Goal: Task Accomplishment & Management: Manage account settings

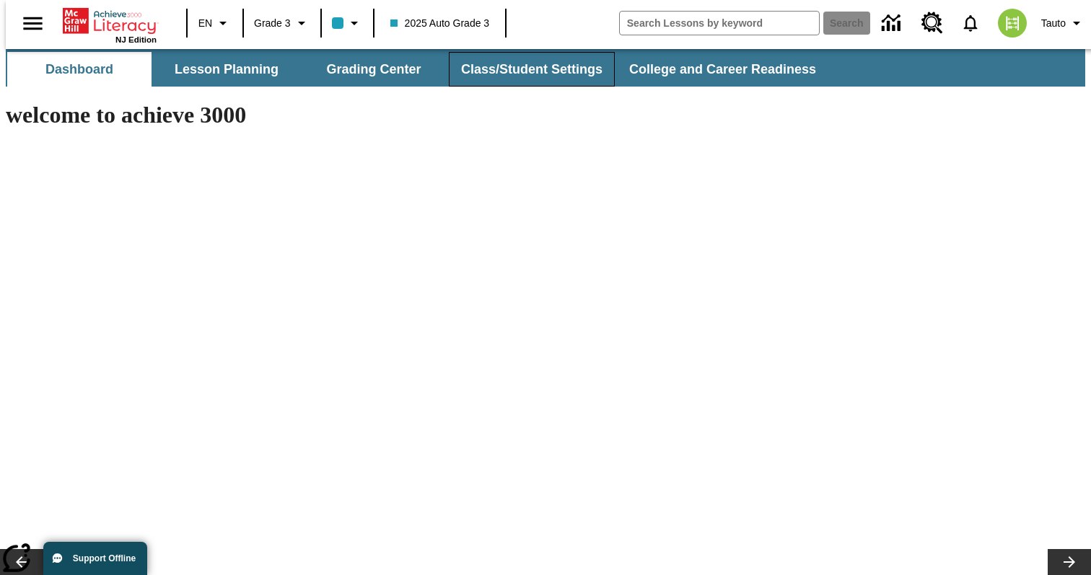
click at [543, 76] on button "Class/Student Settings" at bounding box center [532, 69] width 166 height 35
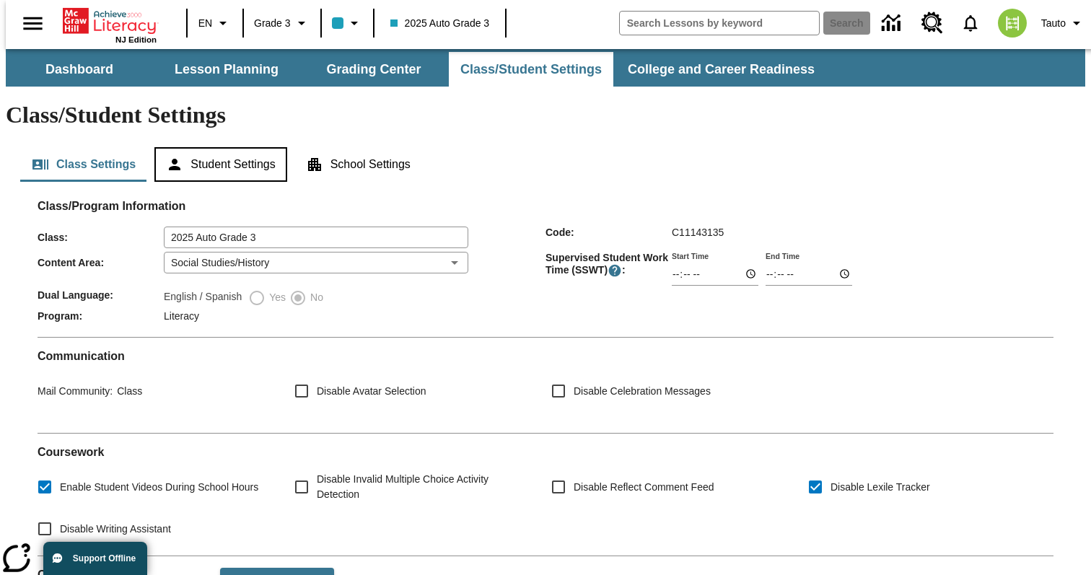
click at [223, 147] on button "Student Settings" at bounding box center [220, 164] width 132 height 35
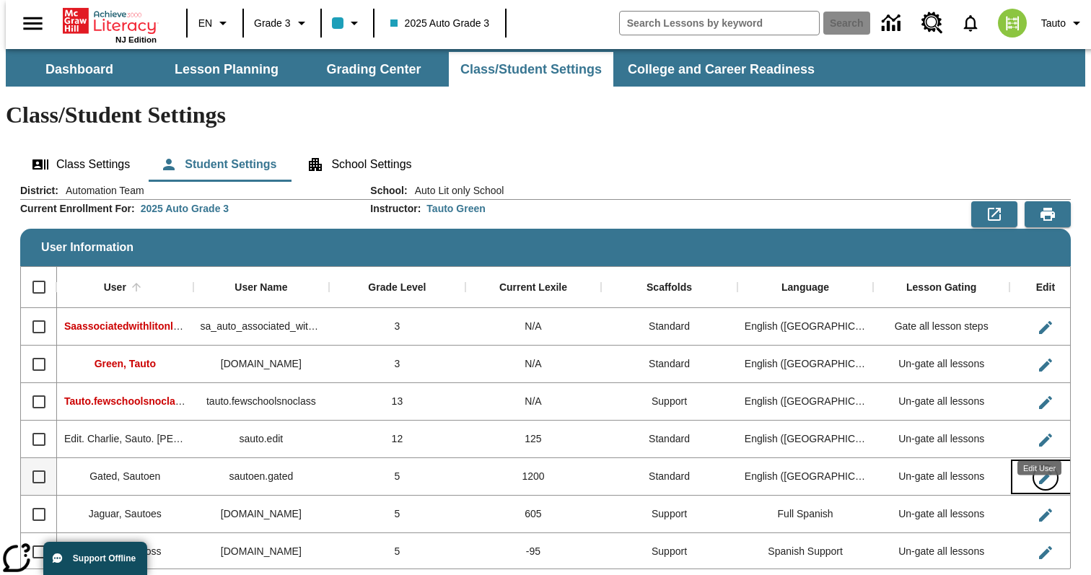
click at [1045, 469] on icon "Edit User" at bounding box center [1044, 477] width 17 height 17
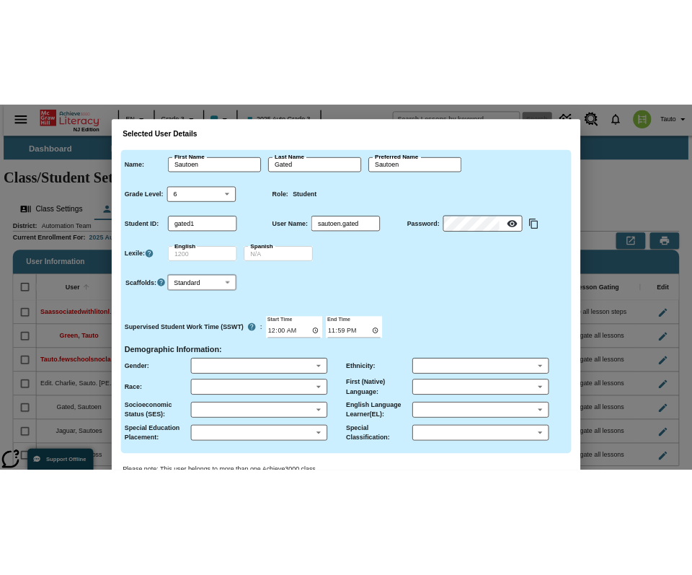
scroll to position [79, 0]
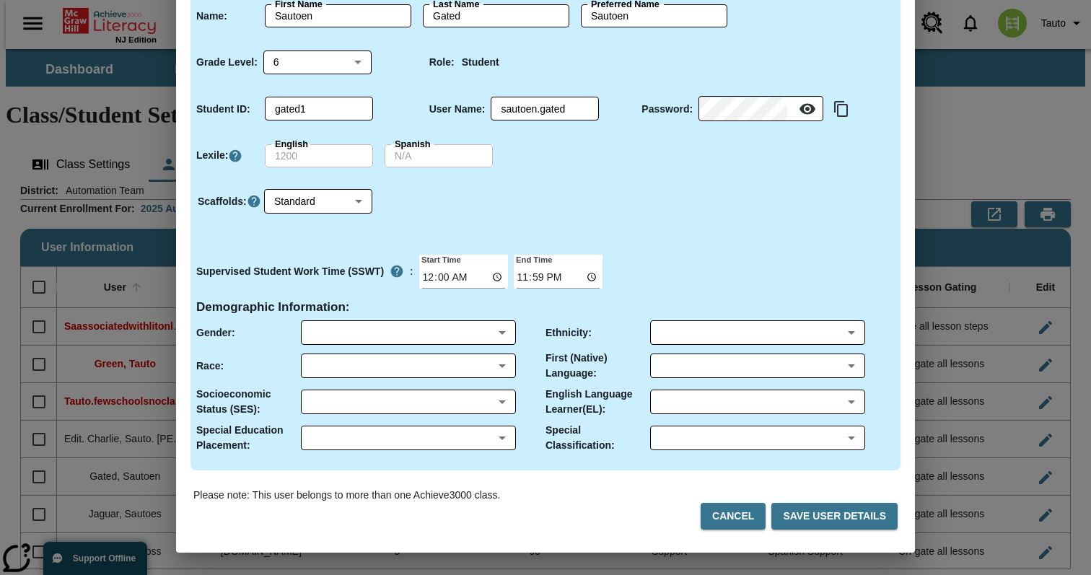
click at [950, 94] on div "Selected User Details Name : First Name Sautoen First Name Last Name Gated Last…" at bounding box center [545, 287] width 1091 height 575
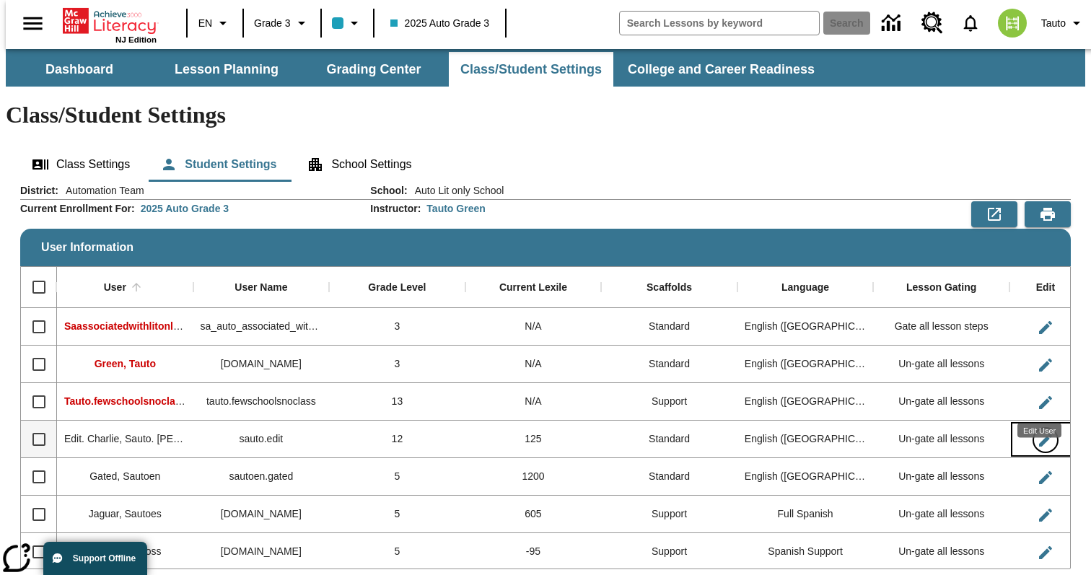
click at [1039, 431] on icon "Edit User" at bounding box center [1044, 439] width 17 height 17
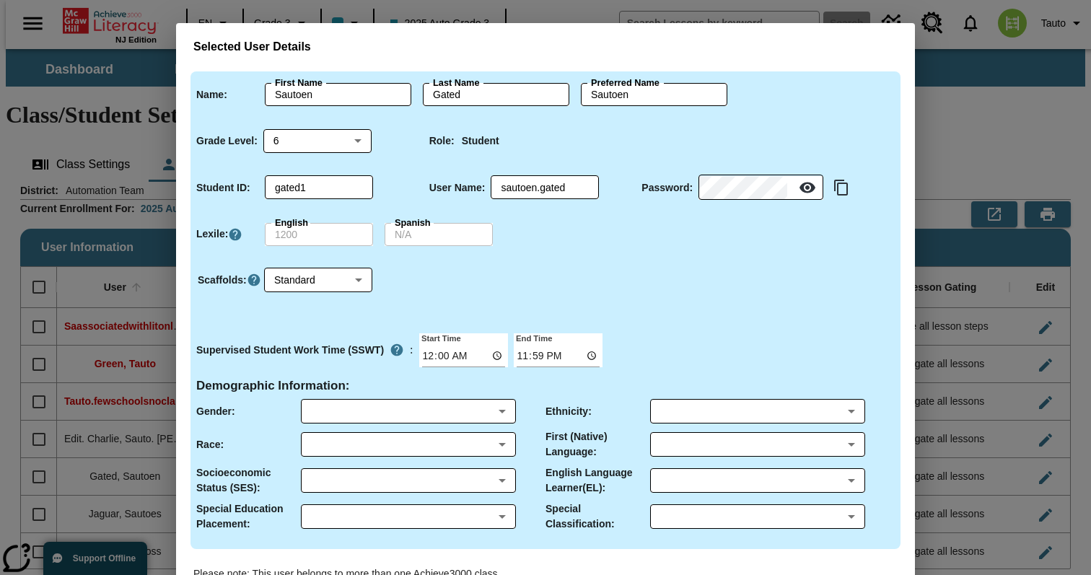
type input "Sauto. [PERSON_NAME]"
type input "Edit. [PERSON_NAME]"
type input "Sauto. [PERSON_NAME].Edit. [PERSON_NAME]"
type input "12"
type input "Edit1"
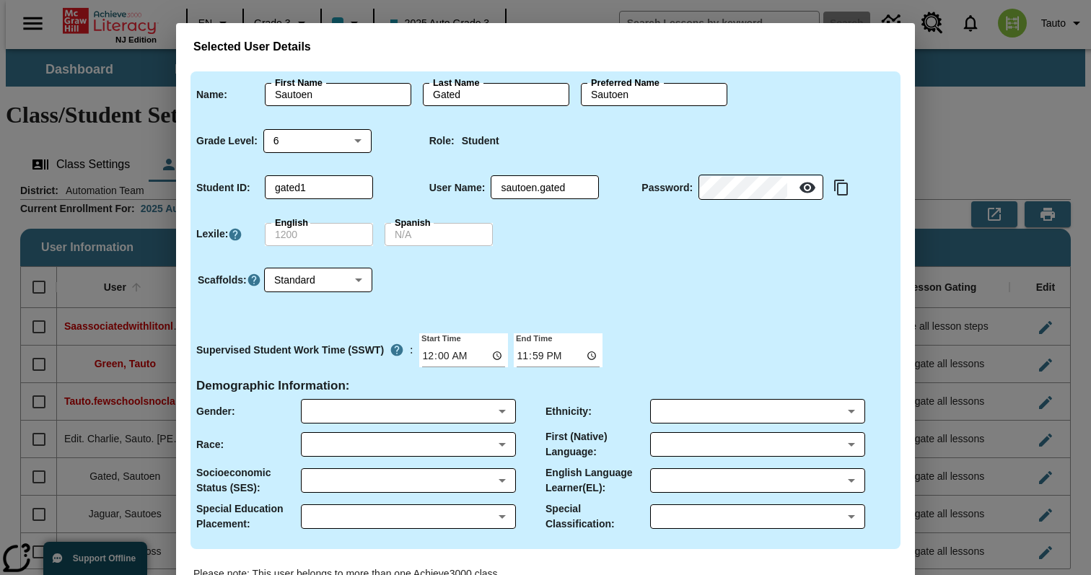
type input "sauto.edit"
type input "M"
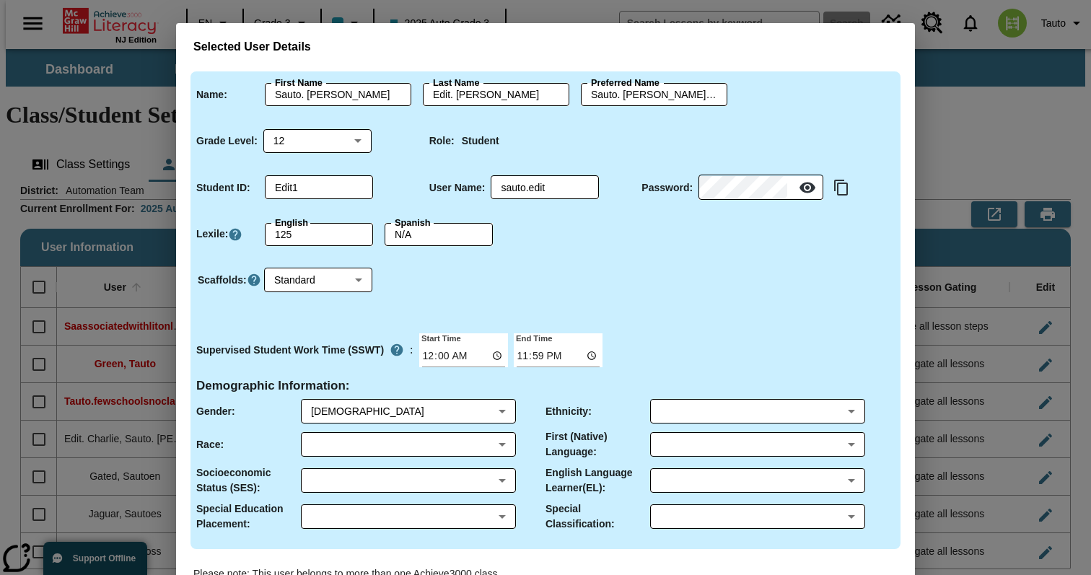
click at [984, 127] on div "Selected User Details Name : First Name [PERSON_NAME]. [PERSON_NAME] First Name…" at bounding box center [545, 287] width 1091 height 575
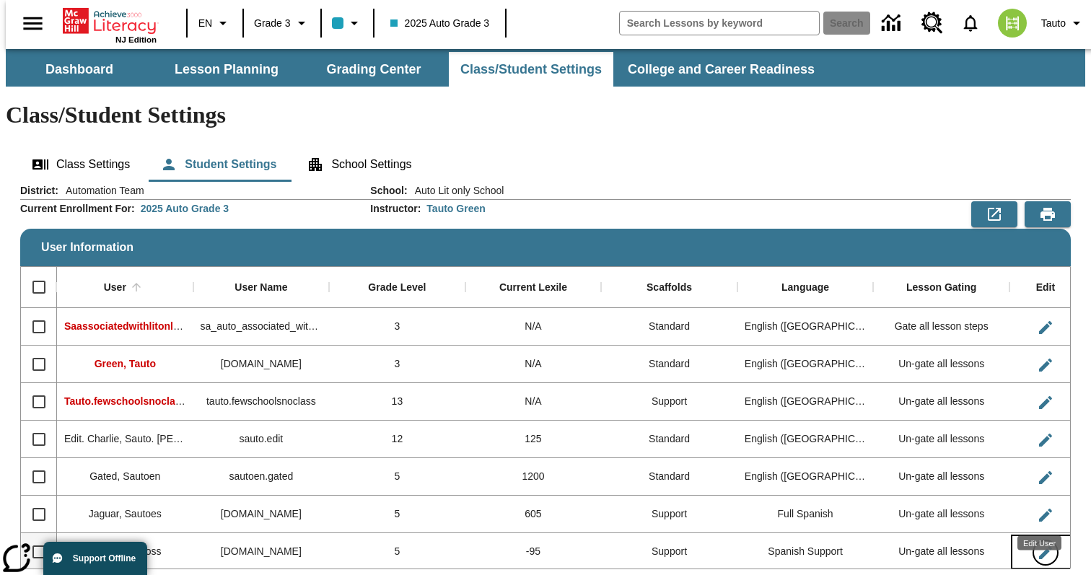
click at [1039, 544] on icon "Edit User" at bounding box center [1044, 552] width 17 height 17
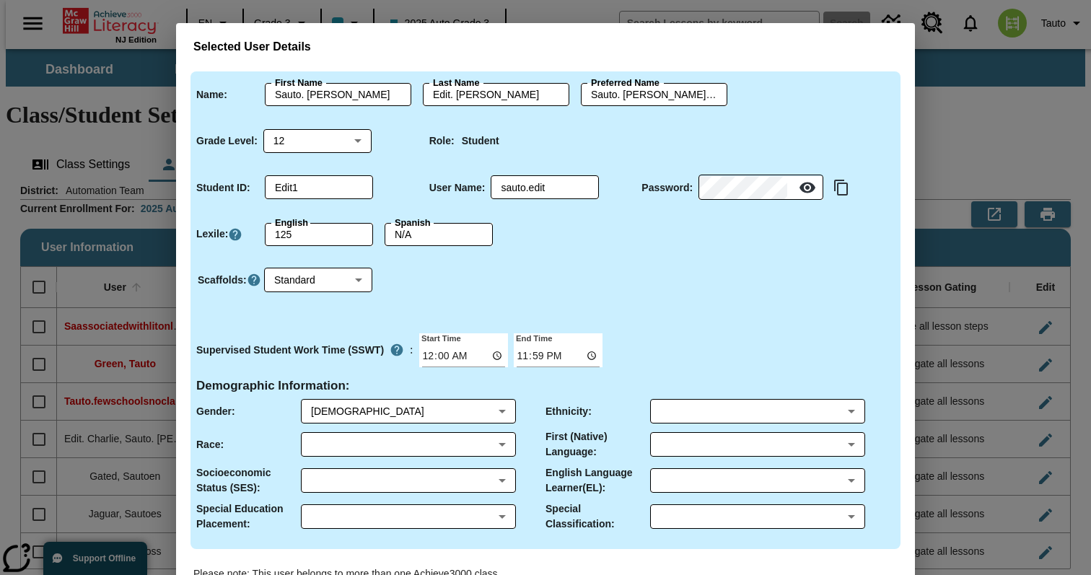
type input "Sautoss"
type input "Jaguar"
type input "Sautoss"
type input "5"
type input "jaguarss1"
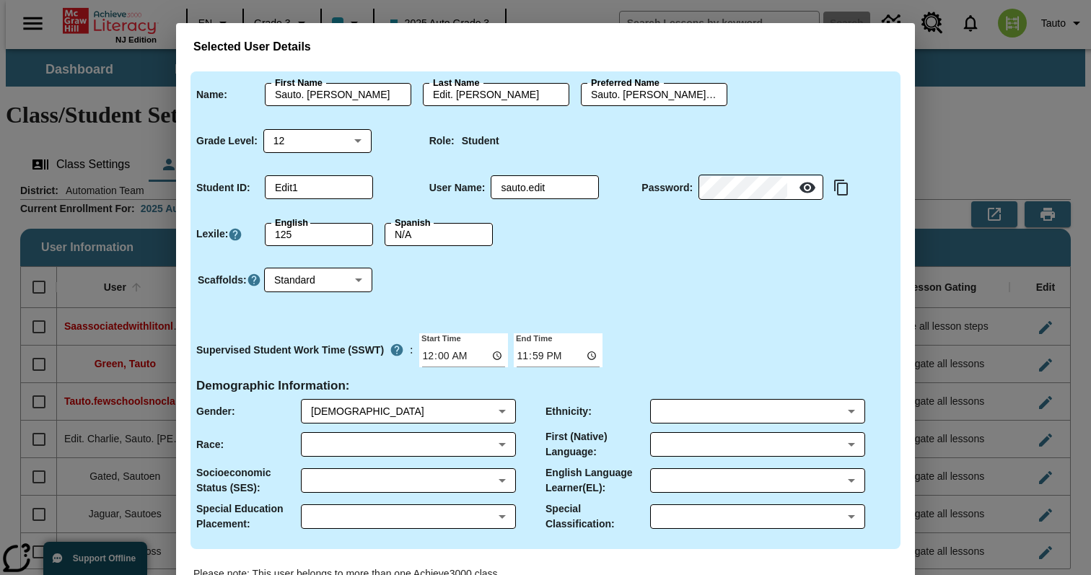
type input "[DOMAIN_NAME]"
type input "1"
type input "00:01"
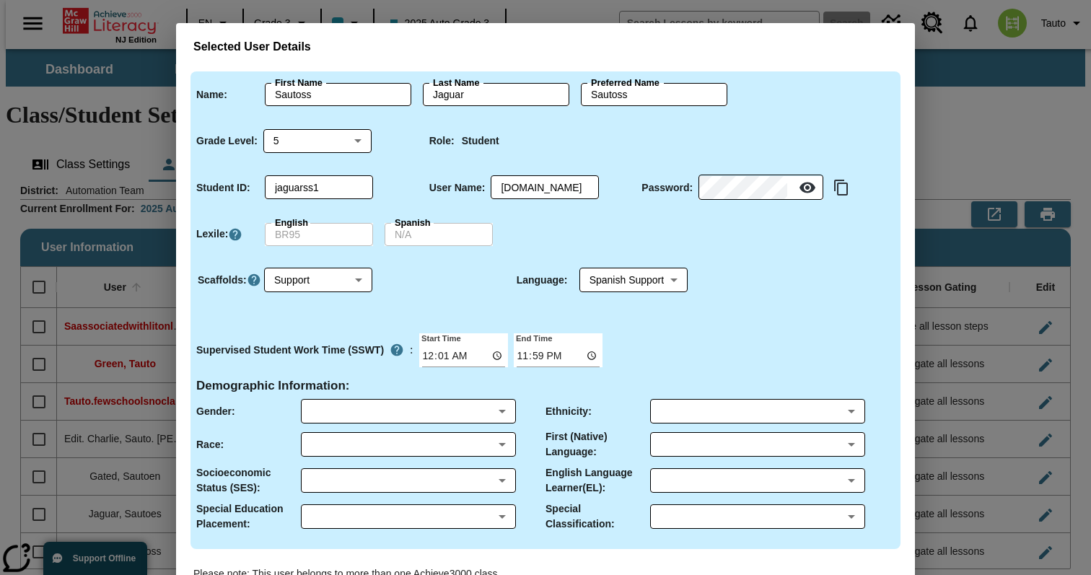
click at [420, 229] on label "Spanish" at bounding box center [413, 222] width 36 height 13
click at [918, 115] on div "Selected User Details Name : First Name Sautoss First Name Last Name Jaguar Las…" at bounding box center [545, 287] width 1091 height 575
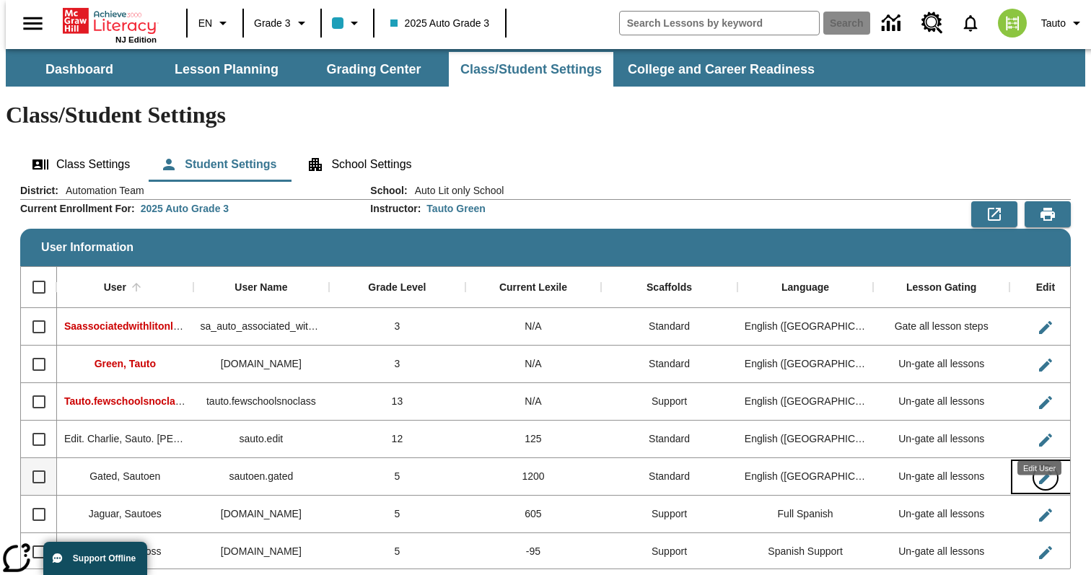
click at [1047, 469] on icon "Edit User" at bounding box center [1044, 477] width 17 height 17
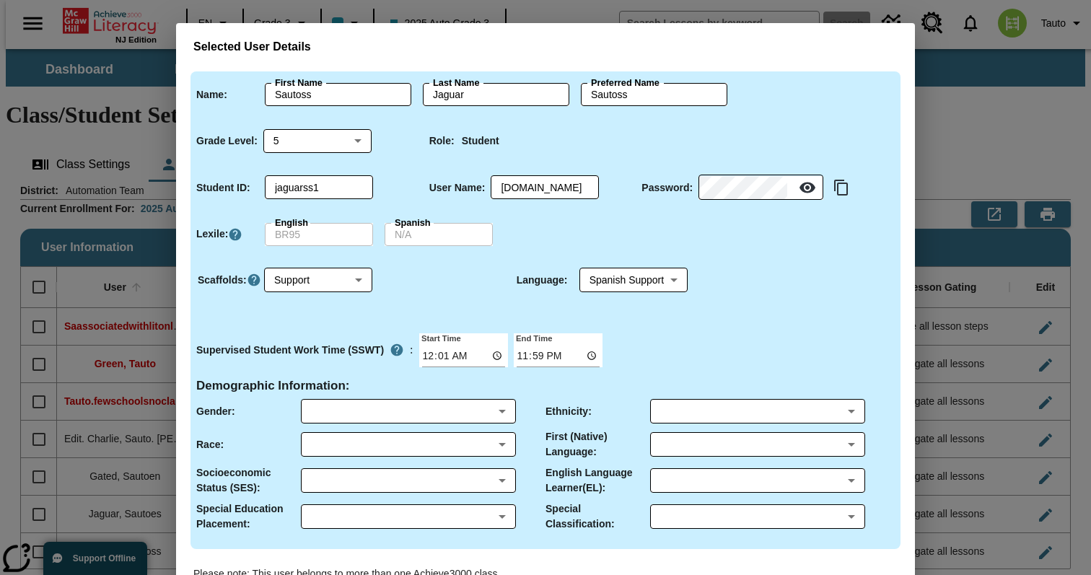
type input "Sautoen"
type input "Gated"
type input "Sautoen"
type input "6"
type input "gated1"
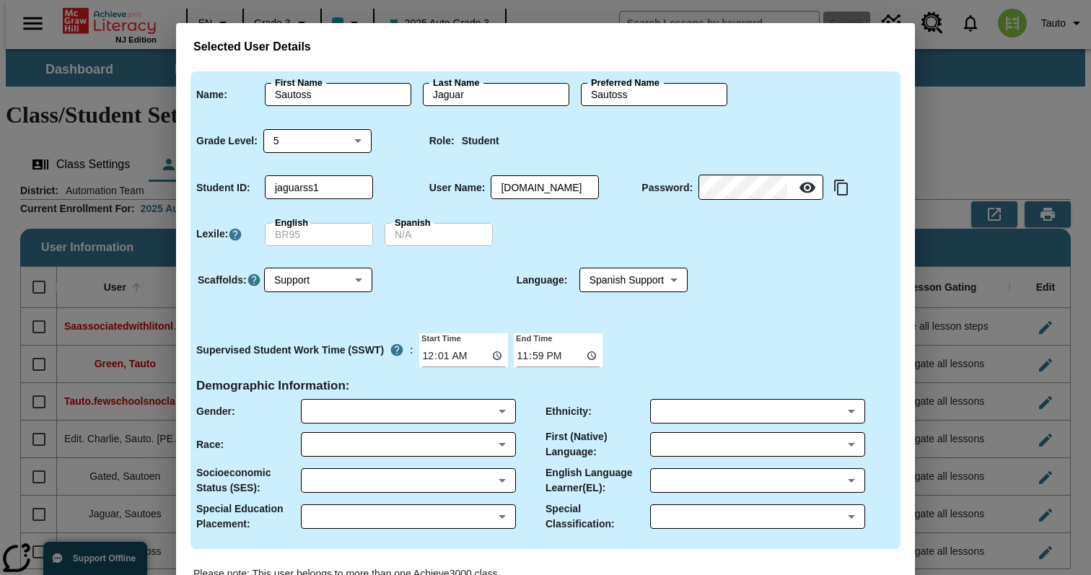
type input "sautoen.gated"
type input "0"
type input "00:00"
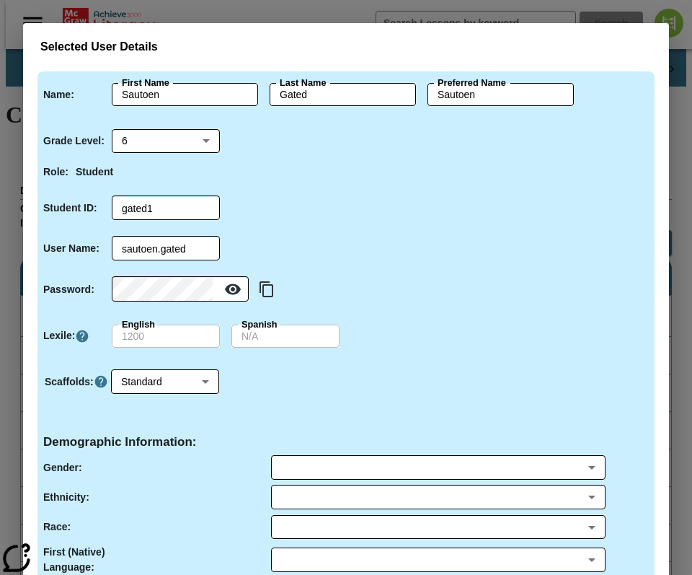
click at [664, 14] on div "Selected User Details Name : First Name Sautoen First Name Last Name Gated Last…" at bounding box center [346, 287] width 692 height 575
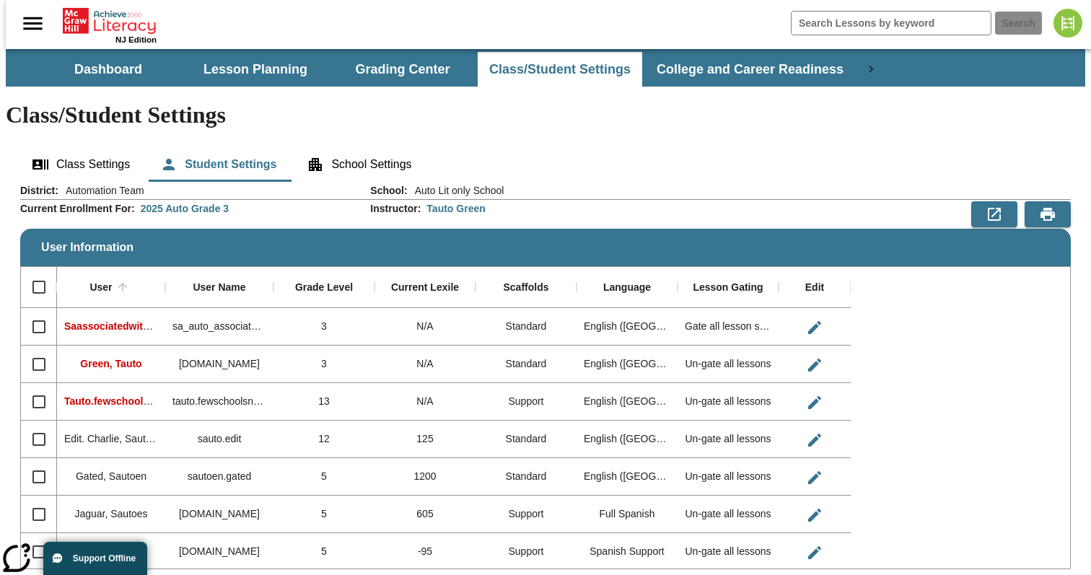
scroll to position [0, 0]
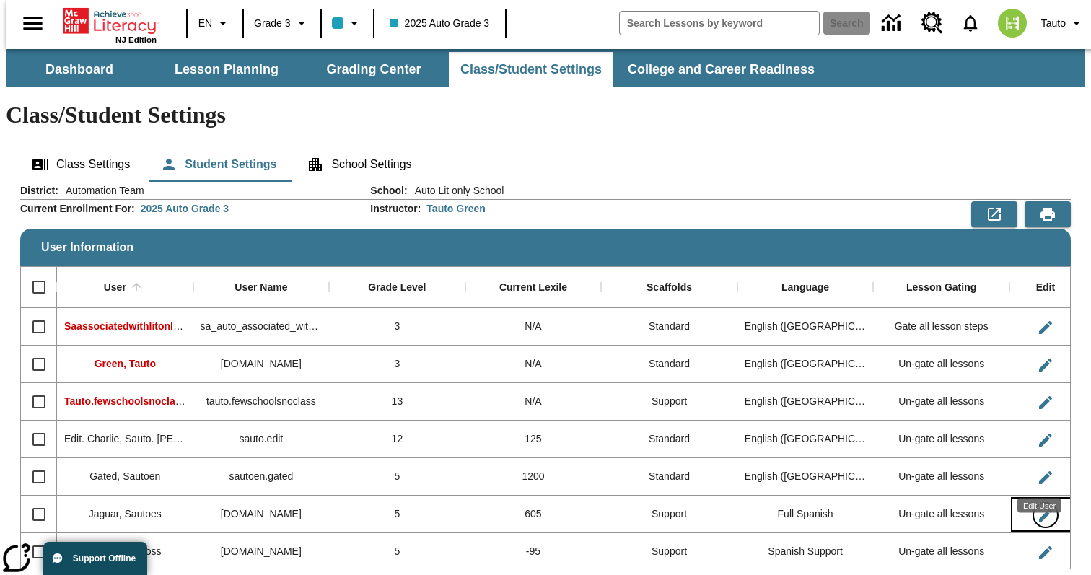
click at [1040, 502] on div "Edit User" at bounding box center [1039, 505] width 44 height 14
click at [1039, 546] on icon "Edit User" at bounding box center [1045, 552] width 13 height 13
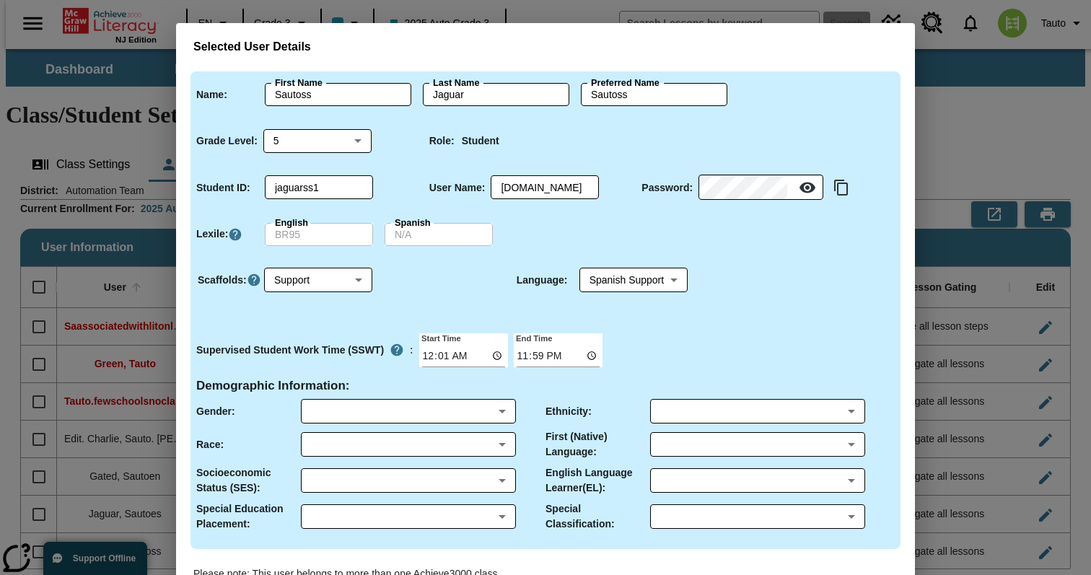
type input "Sautoss"
type input "Jaguar"
type input "Sautoss"
type input "5"
type input "jaguarss1"
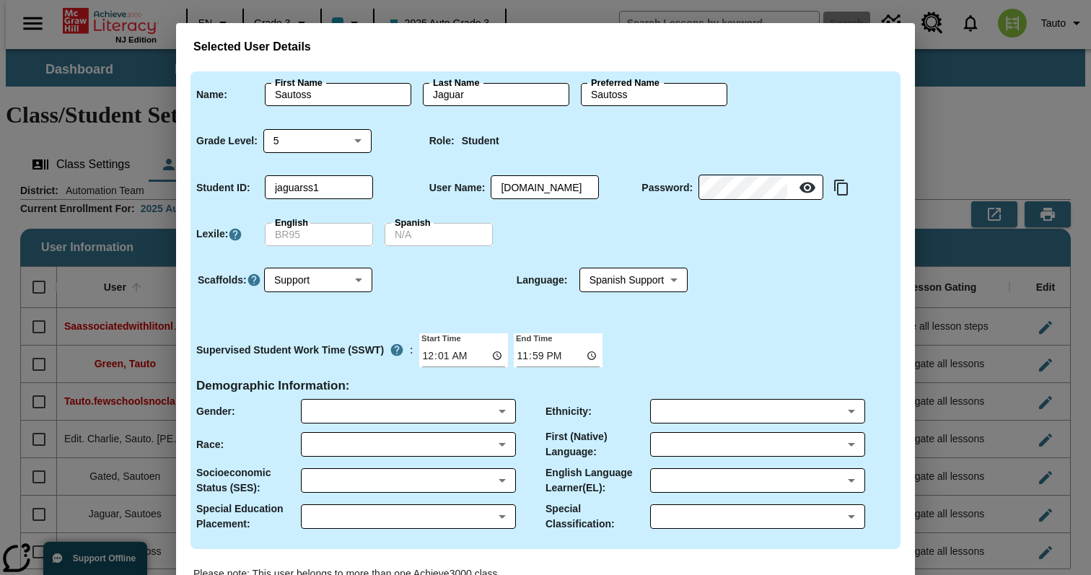
type input "[DOMAIN_NAME]"
type input "1"
type input "00:01"
click at [291, 226] on label "English" at bounding box center [291, 222] width 33 height 13
click at [288, 226] on label "English" at bounding box center [291, 222] width 33 height 13
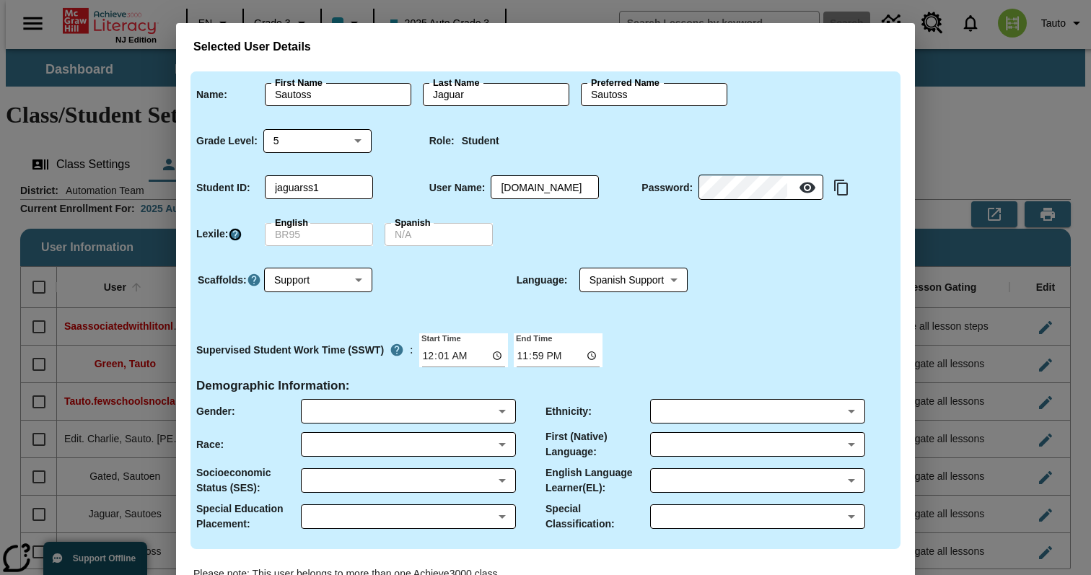
click at [230, 234] on icon "Click here to know more about Lexiles,\a Will open in new tab" at bounding box center [235, 234] width 12 height 12
click at [960, 179] on div "Selected User Details Name : First Name Sautoss First Name Last Name Jaguar Las…" at bounding box center [545, 287] width 1091 height 575
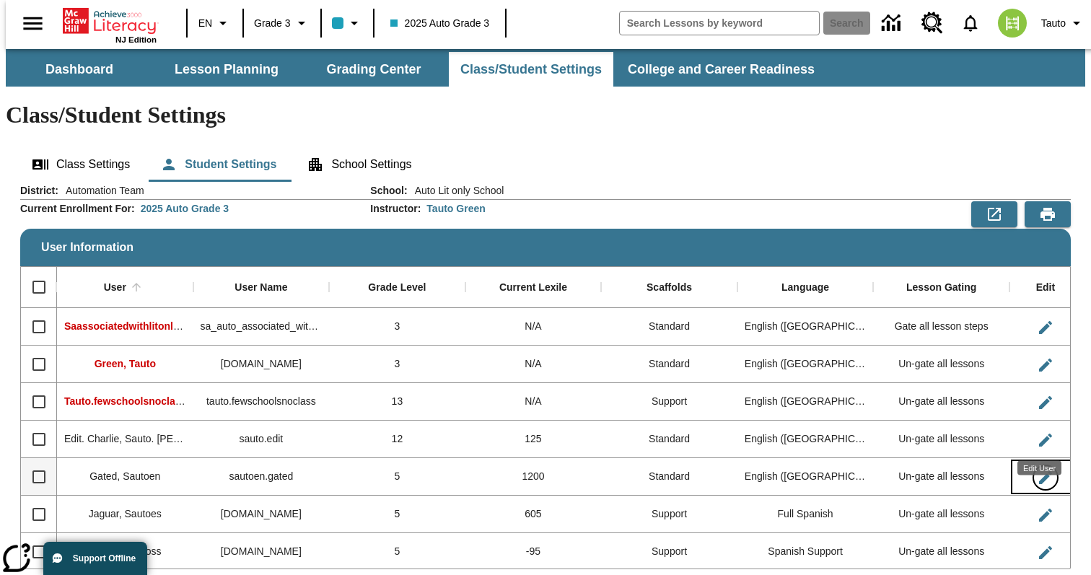
click at [1039, 471] on icon "Edit User" at bounding box center [1045, 477] width 13 height 13
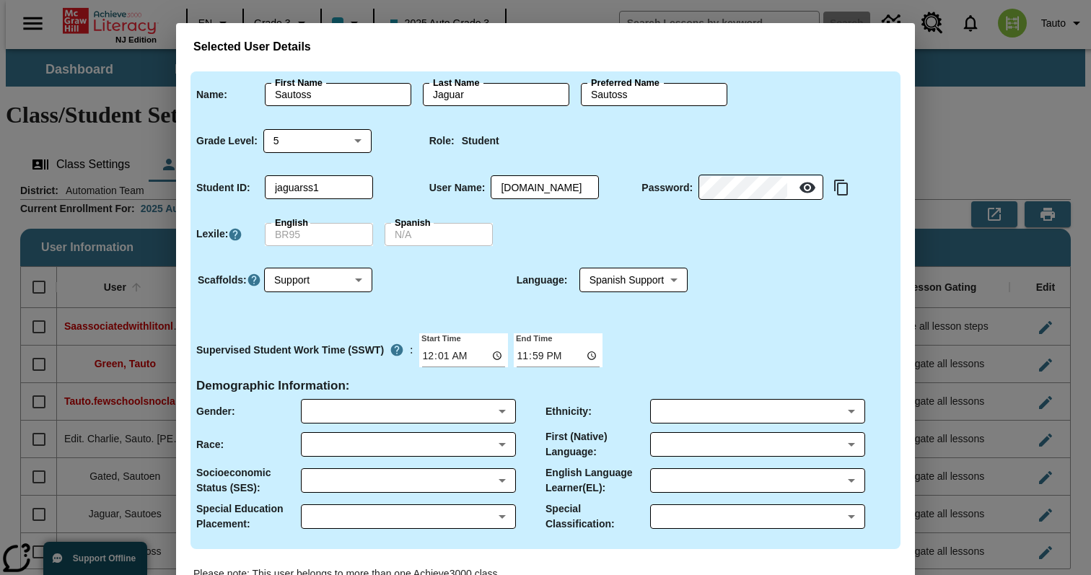
type input "Sautoen"
type input "Gated"
type input "Sautoen"
type input "6"
type input "gated1"
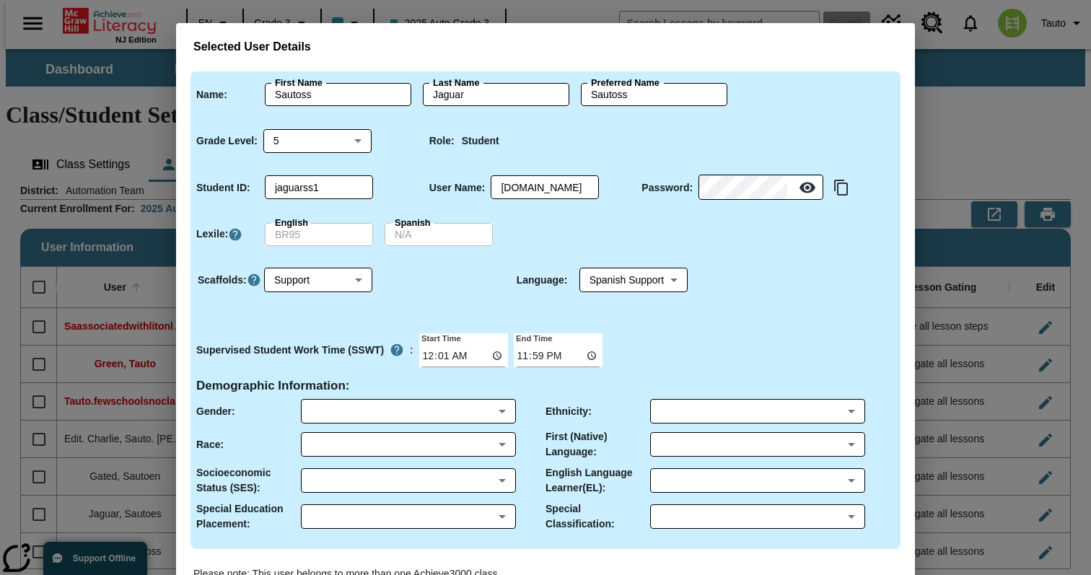
type input "sautoen.gated"
type input "0"
type input "00:00"
click at [1039, 112] on div "Selected User Details Name : First Name Sautoen First Name Last Name Gated Last…" at bounding box center [545, 287] width 1091 height 575
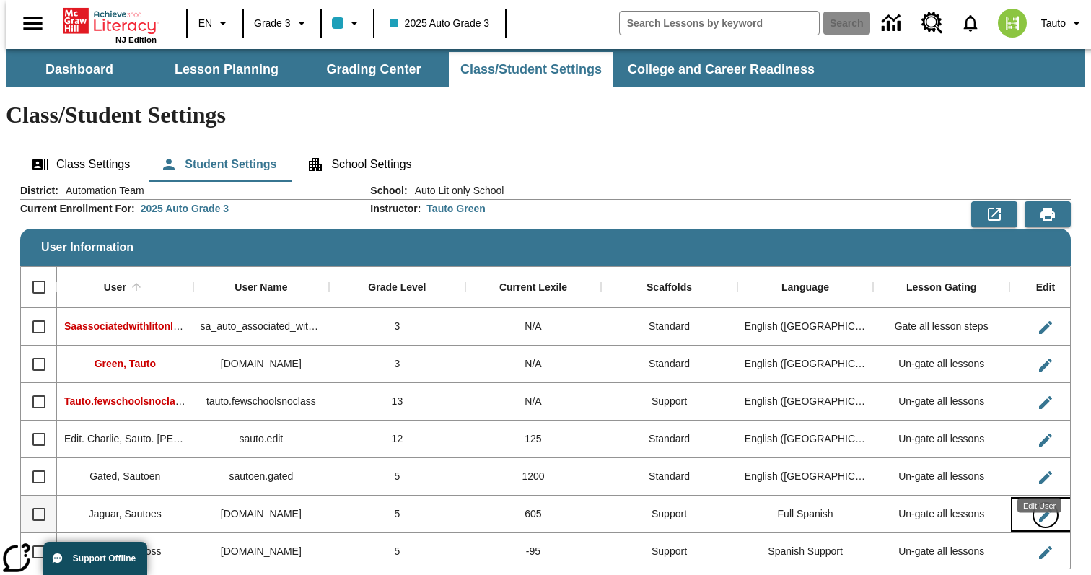
click at [1041, 506] on icon "Edit User" at bounding box center [1044, 514] width 17 height 17
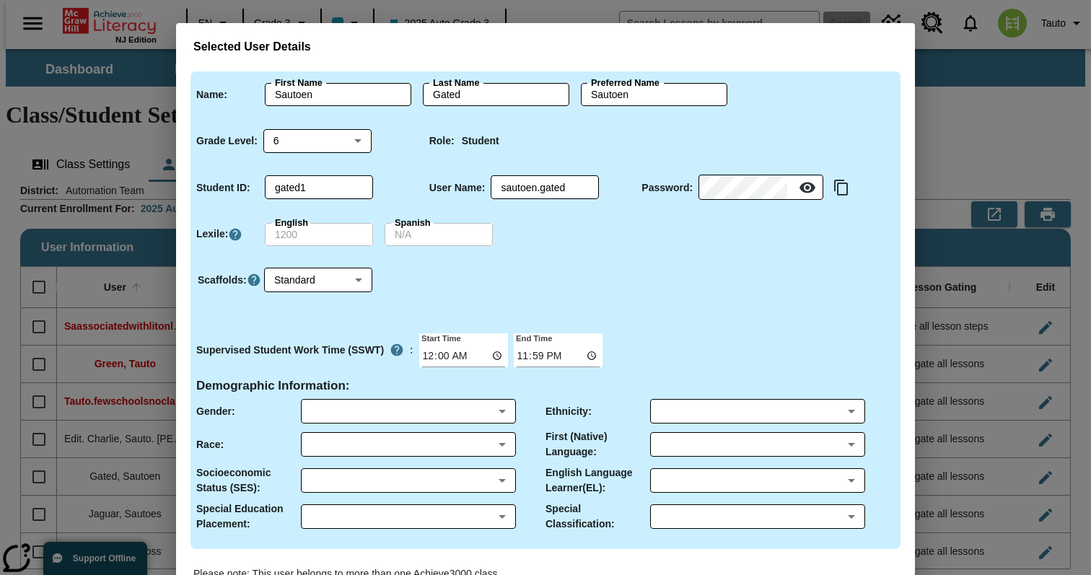
type input "Sautoes"
type input "Jaguar"
type input "Sautoes"
type input "5"
type input "jaguares1"
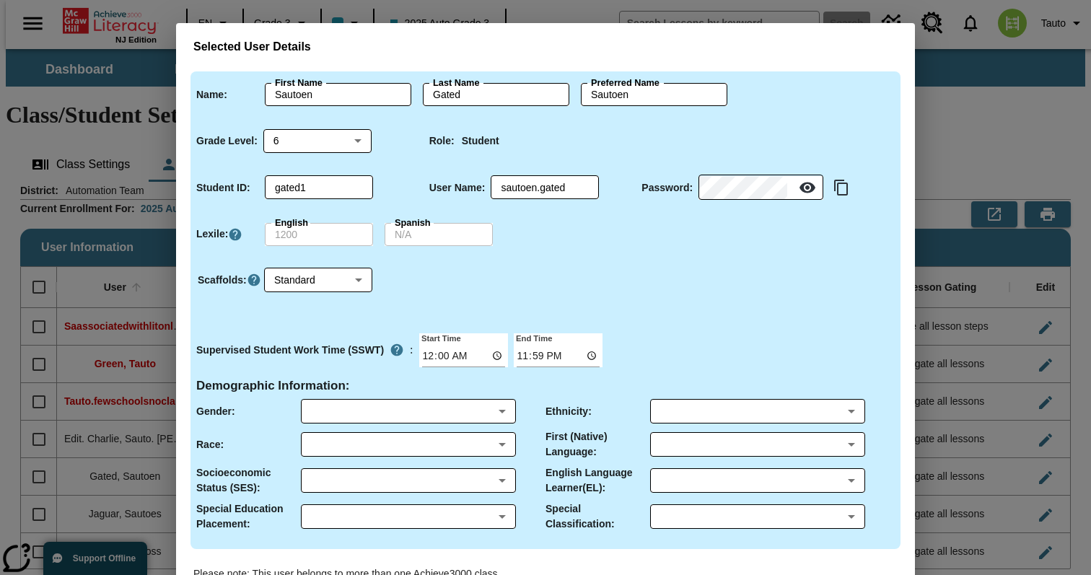
type input "[DOMAIN_NAME]"
type input "1"
type input "00:01"
click at [1046, 120] on div "Selected User Details Name : First Name Sautoes First Name Last Name Jaguar Las…" at bounding box center [545, 287] width 1091 height 575
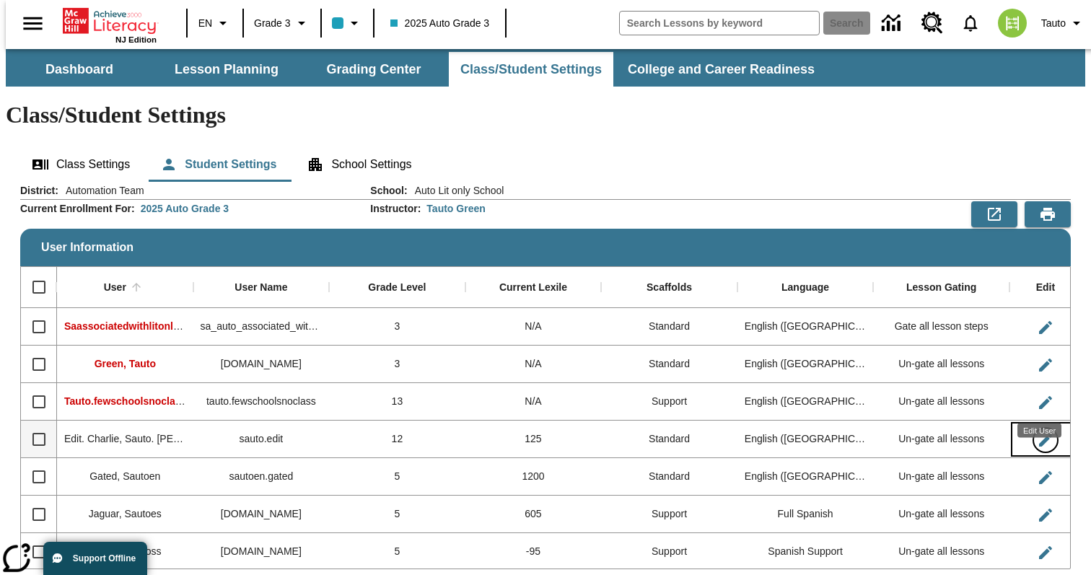
click at [1036, 431] on icon "Edit User" at bounding box center [1044, 439] width 17 height 17
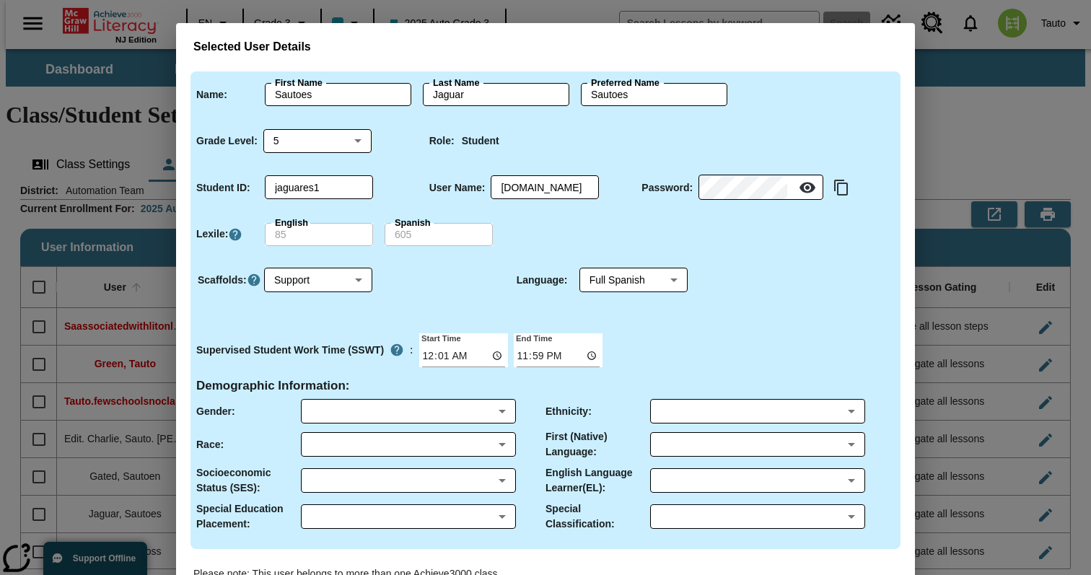
type input "Sauto. [PERSON_NAME]"
type input "Edit. [PERSON_NAME]"
type input "Sauto. [PERSON_NAME].Edit. [PERSON_NAME]"
type input "12"
type input "Edit1"
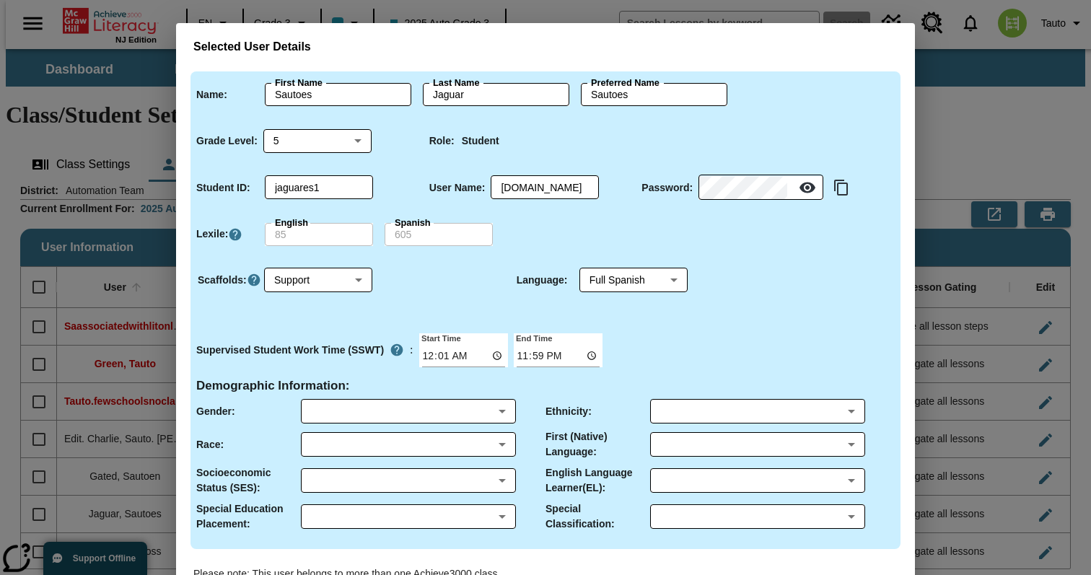
type input "sauto.edit"
type input "0"
type input "00:00"
type input "M"
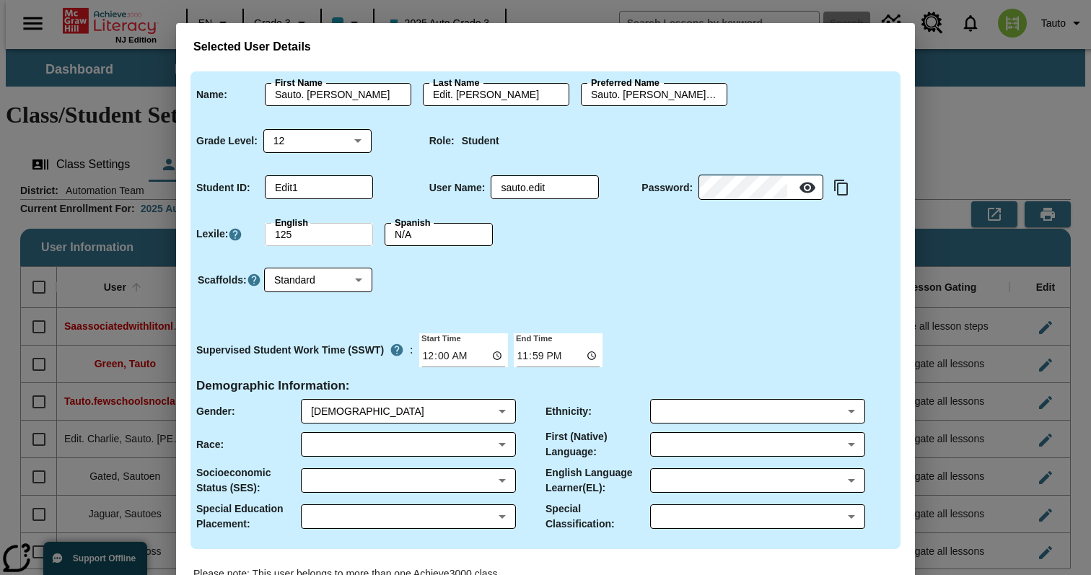
click at [316, 239] on input "125" at bounding box center [319, 234] width 108 height 23
click at [744, 260] on div "Scaffolds : Standard 0 ​" at bounding box center [540, 290] width 710 height 76
click at [1047, 119] on div "Selected User Details Name : First Name [PERSON_NAME]. [PERSON_NAME] First Name…" at bounding box center [545, 287] width 1091 height 575
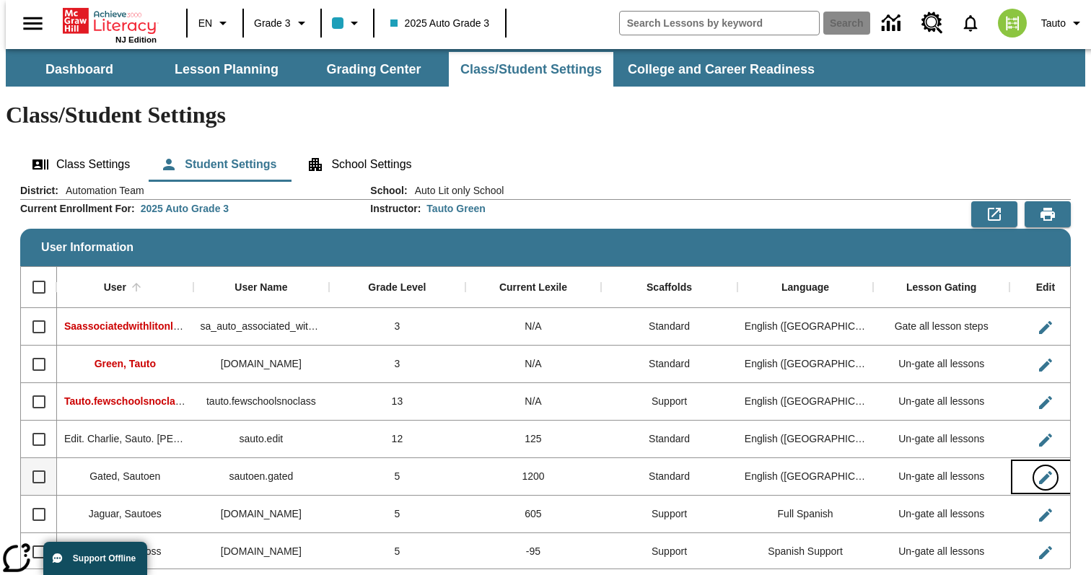
click at [1039, 471] on icon "Edit User" at bounding box center [1045, 477] width 13 height 13
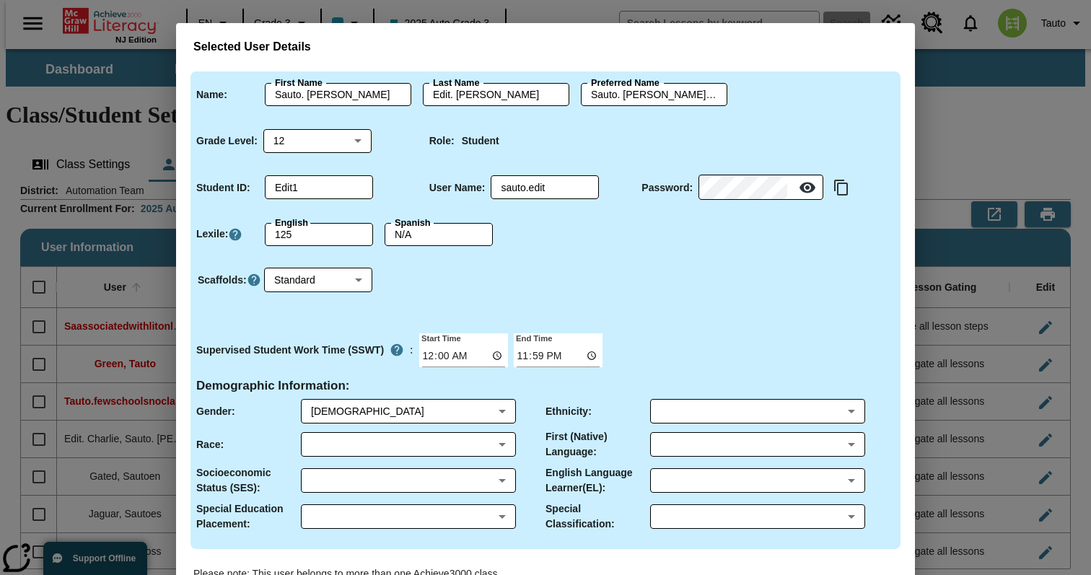
type input "Sautoen"
type input "Gated"
type input "Sautoen"
type input "6"
type input "gated1"
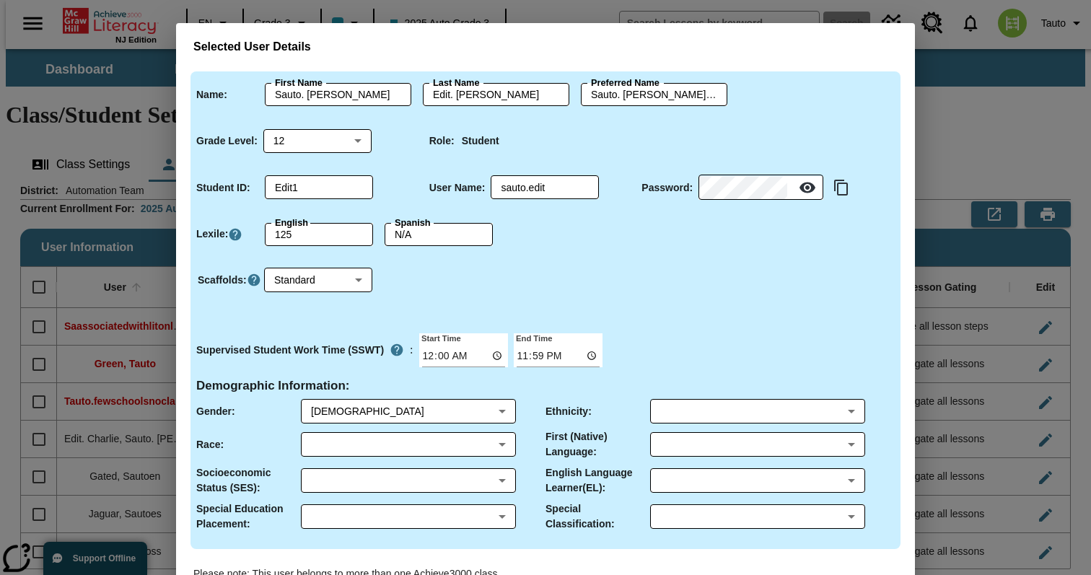
type input "sautoen.gated"
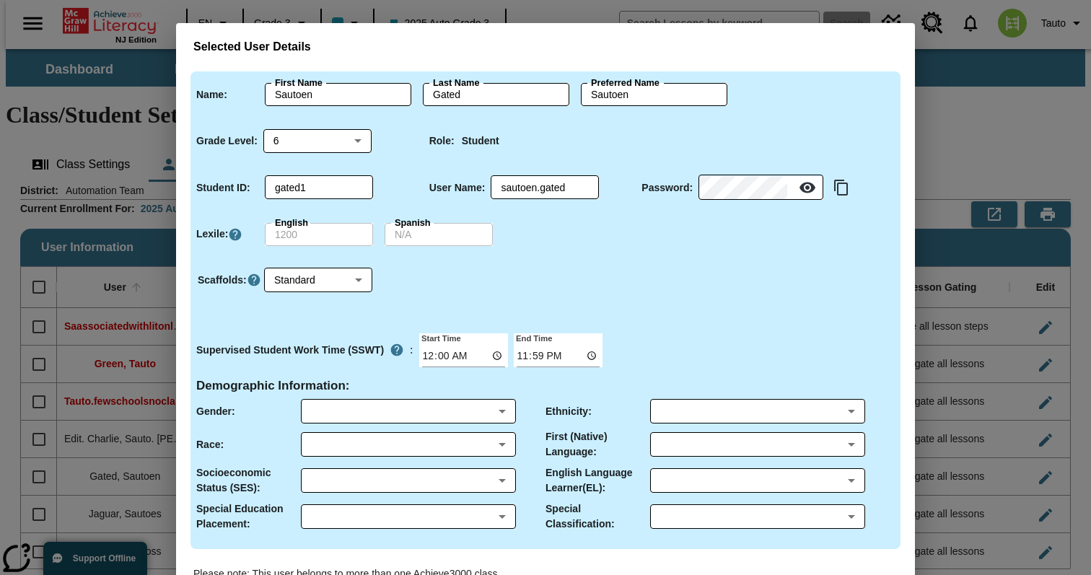
click at [958, 339] on div "Selected User Details Name : First Name Sautoen First Name Last Name Gated Last…" at bounding box center [545, 287] width 1091 height 575
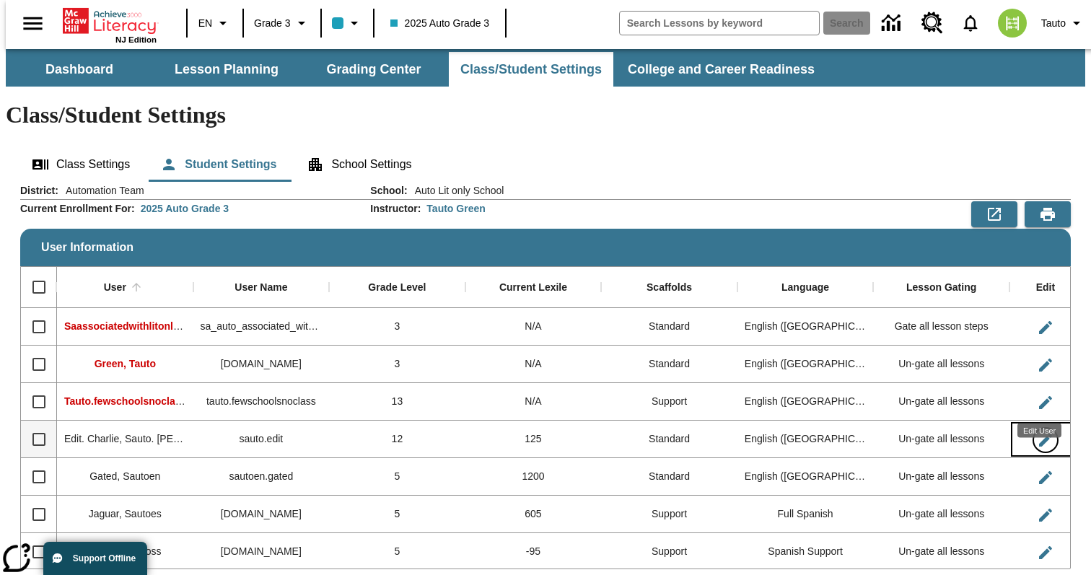
click at [1043, 431] on icon "Edit User" at bounding box center [1044, 439] width 17 height 17
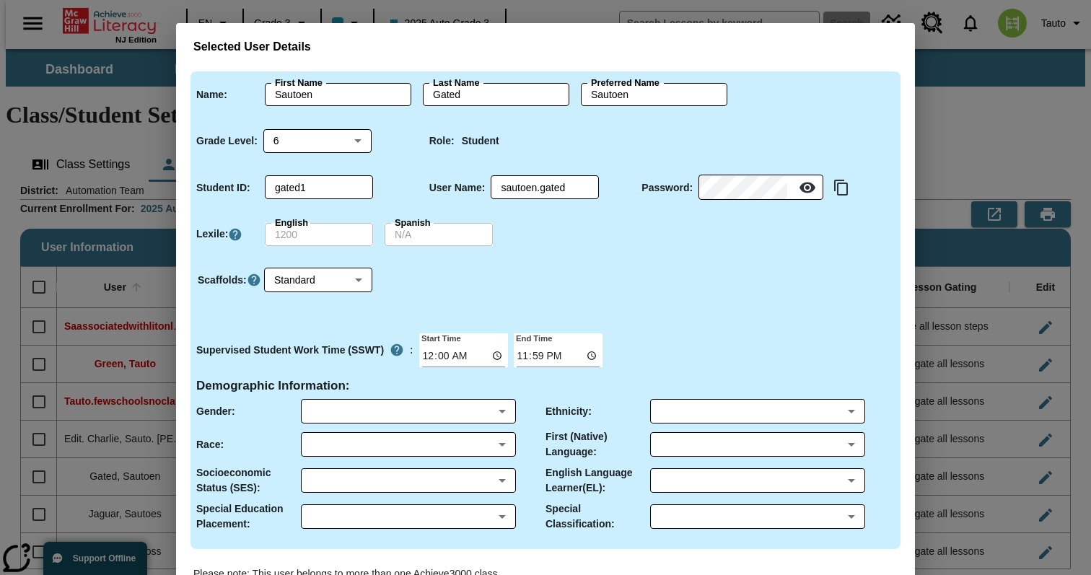
type input "Sauto. [PERSON_NAME]"
type input "Edit. [PERSON_NAME]"
type input "Sauto. [PERSON_NAME].Edit. [PERSON_NAME]"
type input "12"
type input "Edit1"
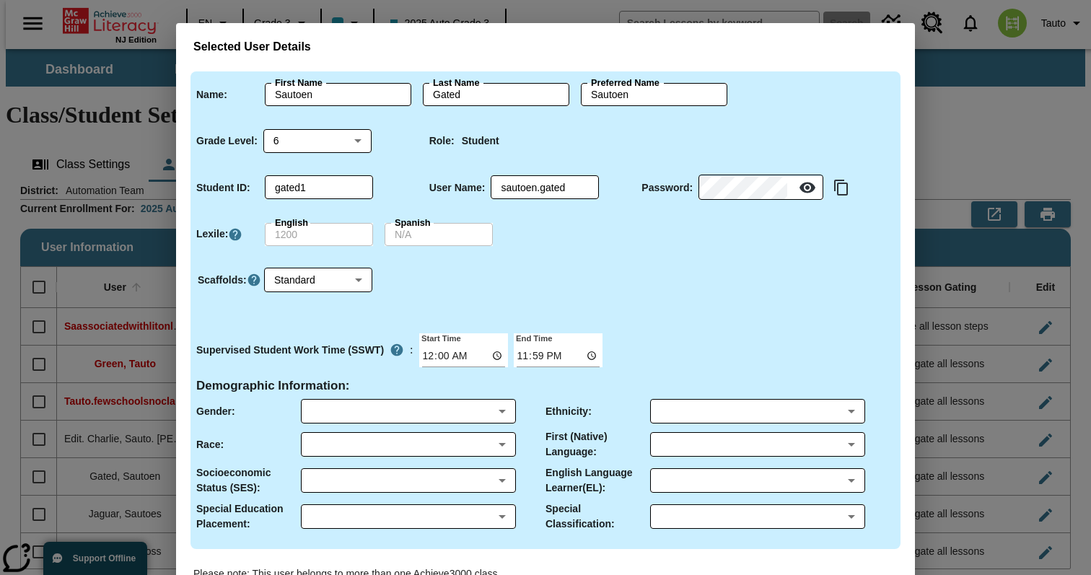
type input "sauto.edit"
type input "M"
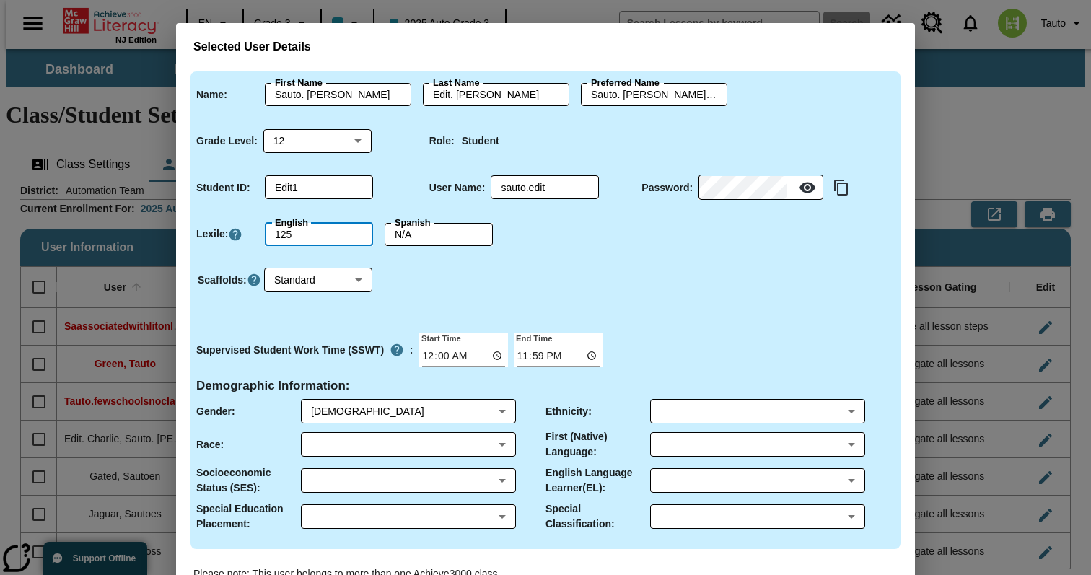
click at [333, 233] on input "125" at bounding box center [319, 234] width 108 height 23
click at [532, 237] on div "Lexile : English 125 English Spanish N/A Spanish" at bounding box center [540, 232] width 710 height 52
click at [320, 231] on input "125" at bounding box center [319, 234] width 108 height 23
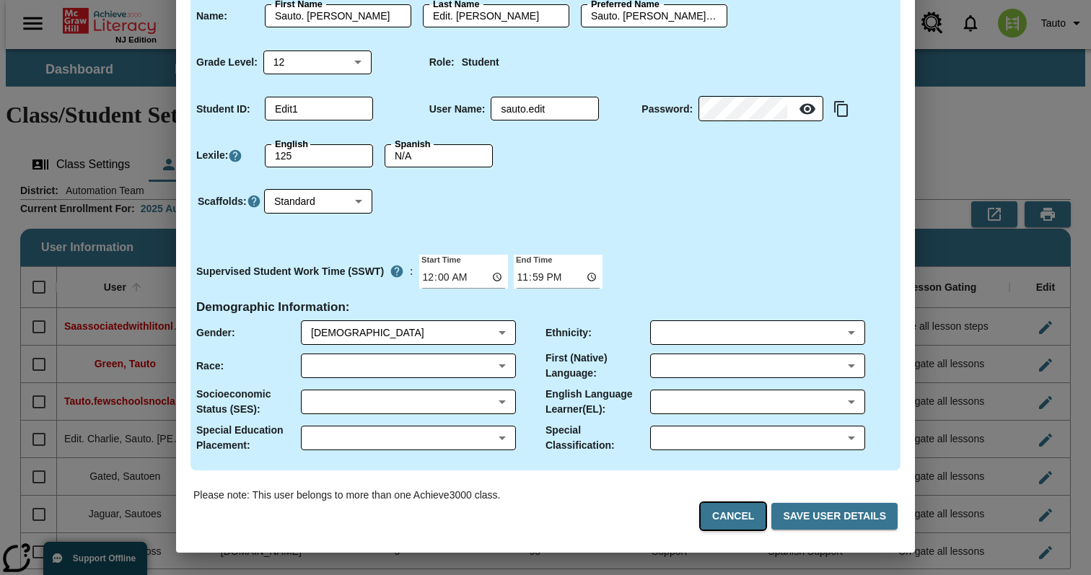
click at [737, 515] on button "Cancel" at bounding box center [732, 516] width 65 height 27
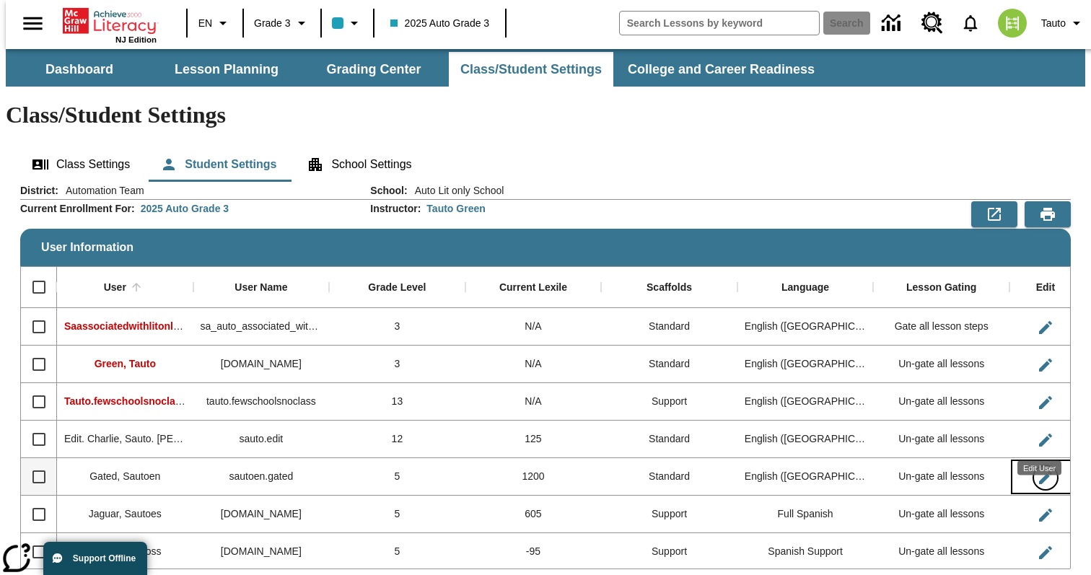
click at [1042, 471] on icon "Edit User" at bounding box center [1045, 477] width 13 height 13
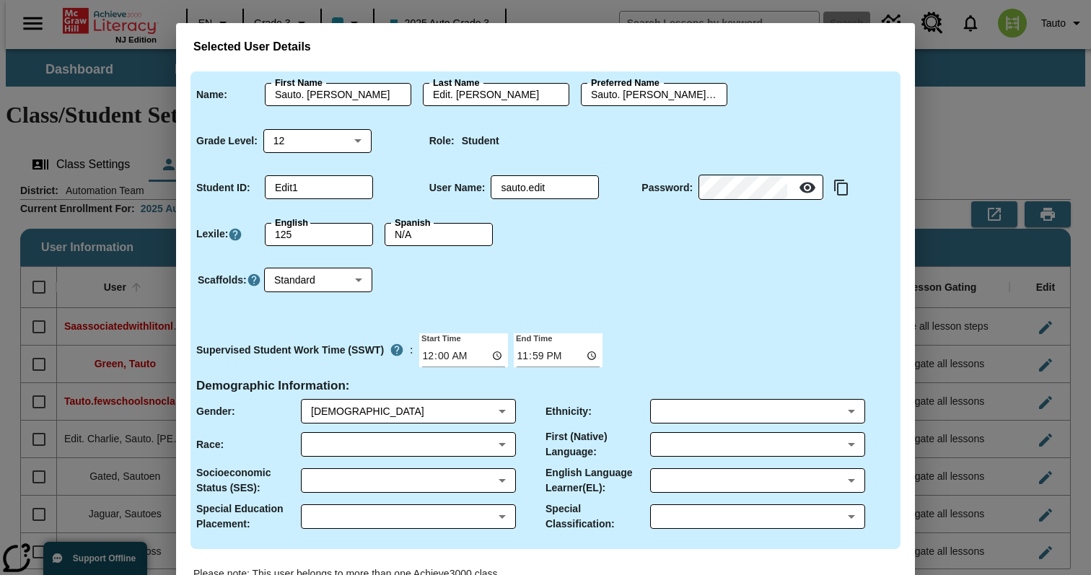
type input "Sautoen"
type input "Gated"
type input "Sautoen"
type input "6"
type input "gated1"
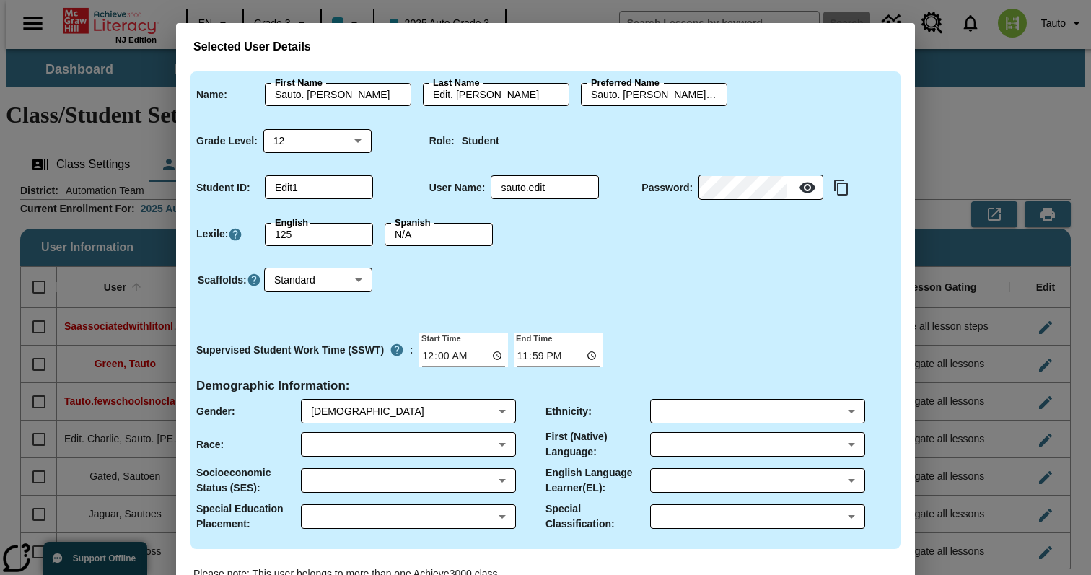
type input "sautoen.gated"
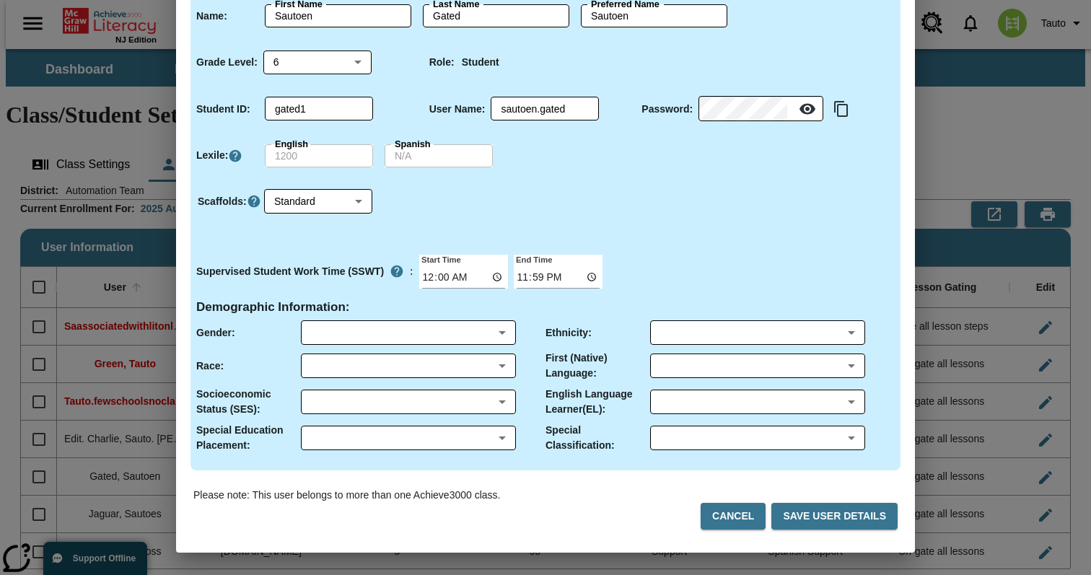
scroll to position [76, 0]
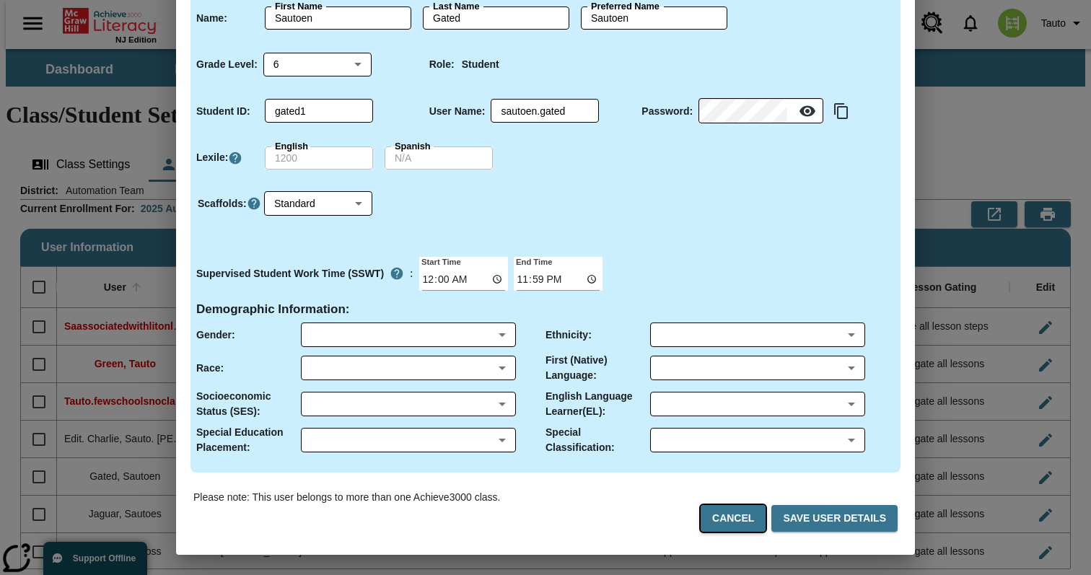
click at [751, 512] on button "Cancel" at bounding box center [732, 518] width 65 height 27
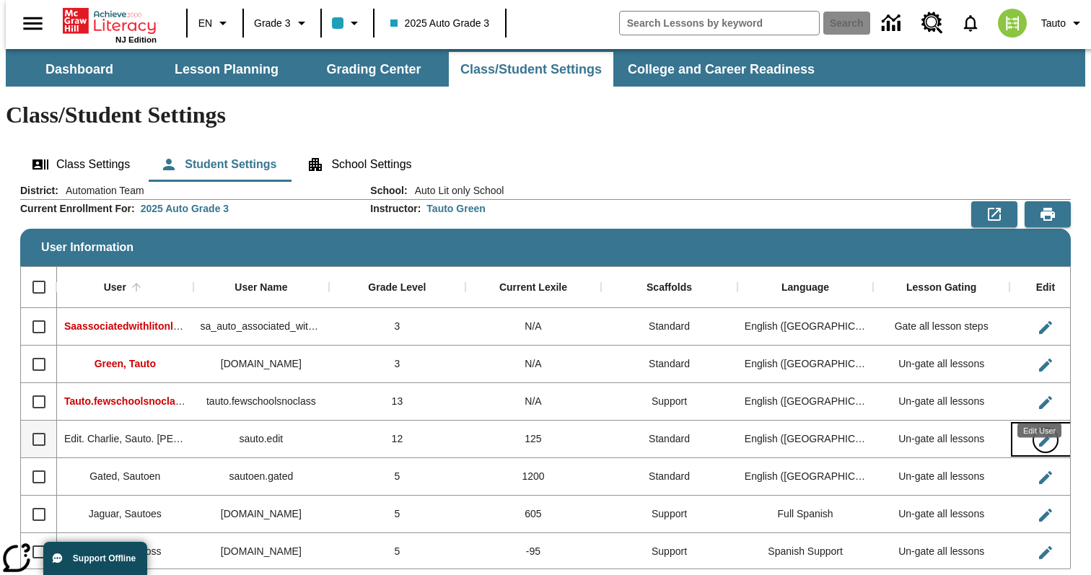
click at [1047, 431] on icon "Edit User" at bounding box center [1044, 439] width 17 height 17
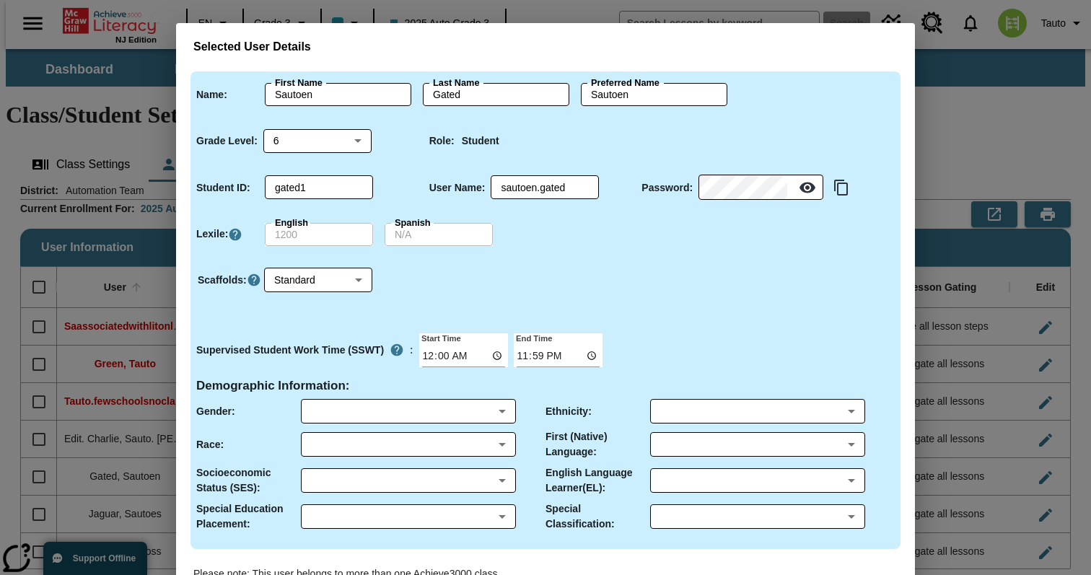
type input "Sauto. [PERSON_NAME]"
type input "Edit. [PERSON_NAME]"
type input "Sauto. [PERSON_NAME].Edit. [PERSON_NAME]"
type input "12"
type input "Edit1"
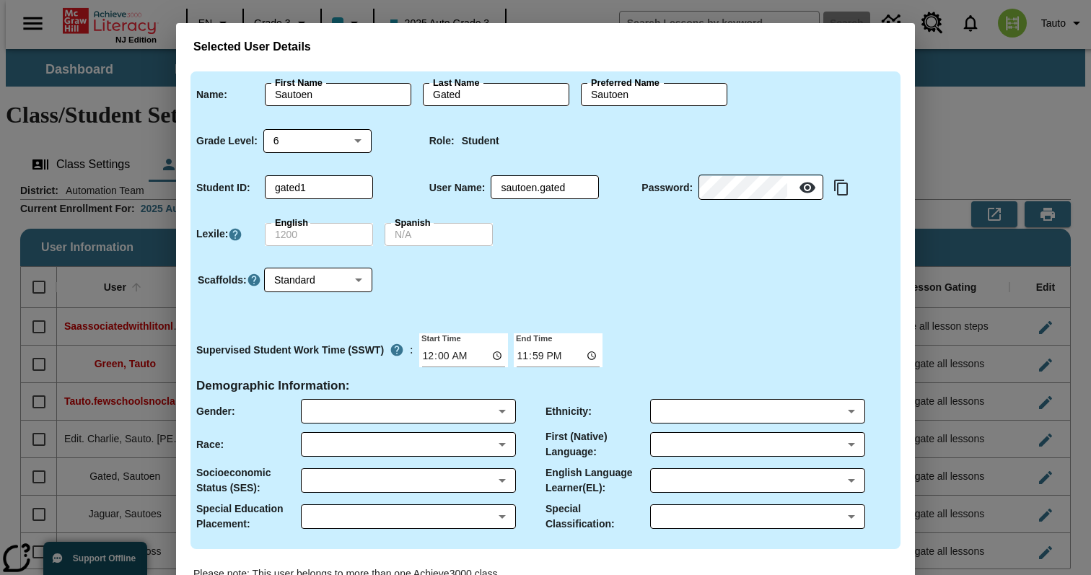
type input "sauto.edit"
type input "M"
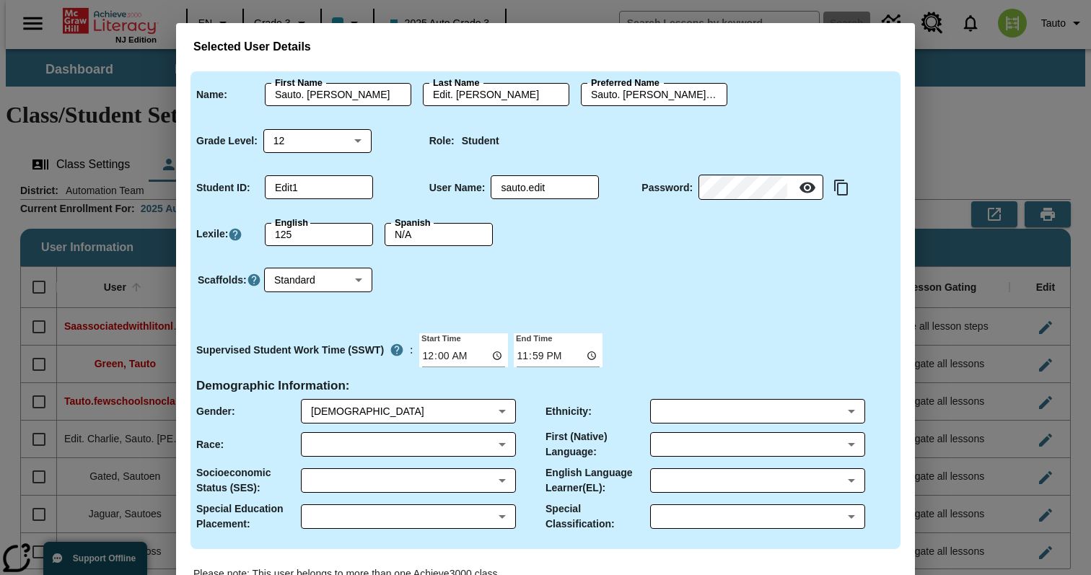
scroll to position [79, 0]
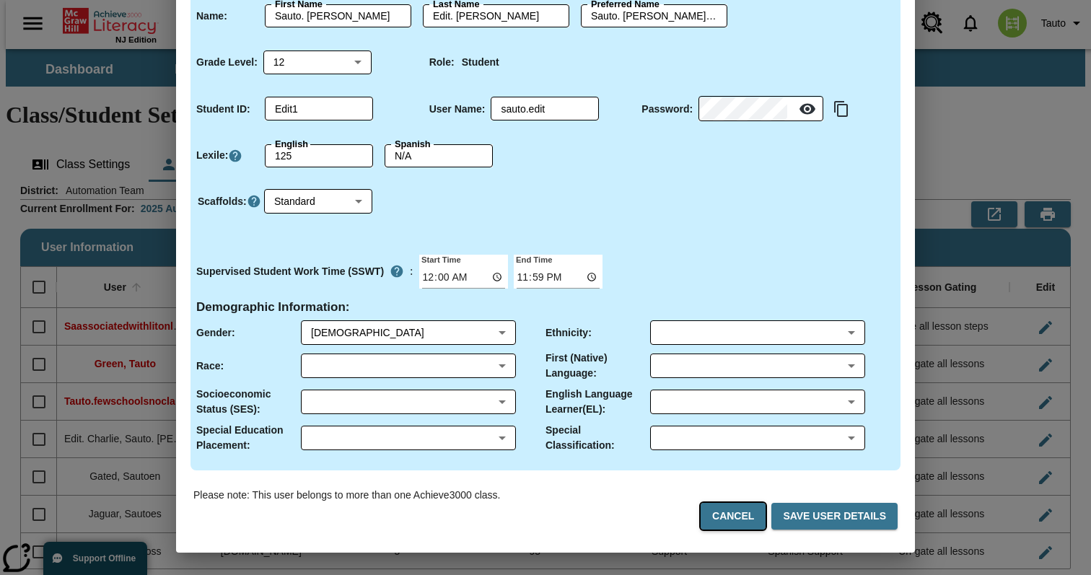
click at [734, 513] on button "Cancel" at bounding box center [732, 516] width 65 height 27
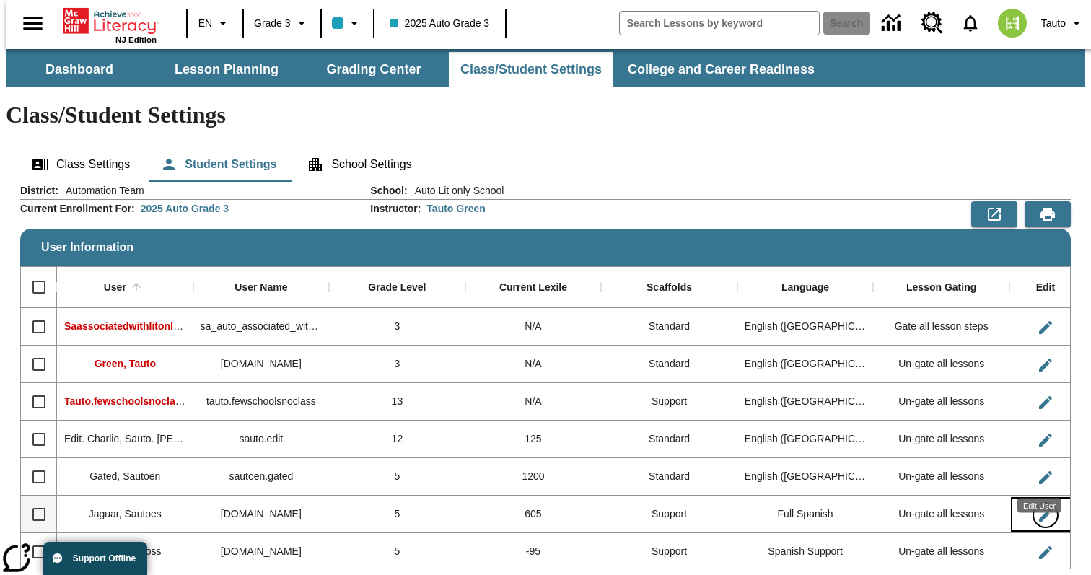
click at [1039, 506] on icon "Edit User" at bounding box center [1044, 514] width 17 height 17
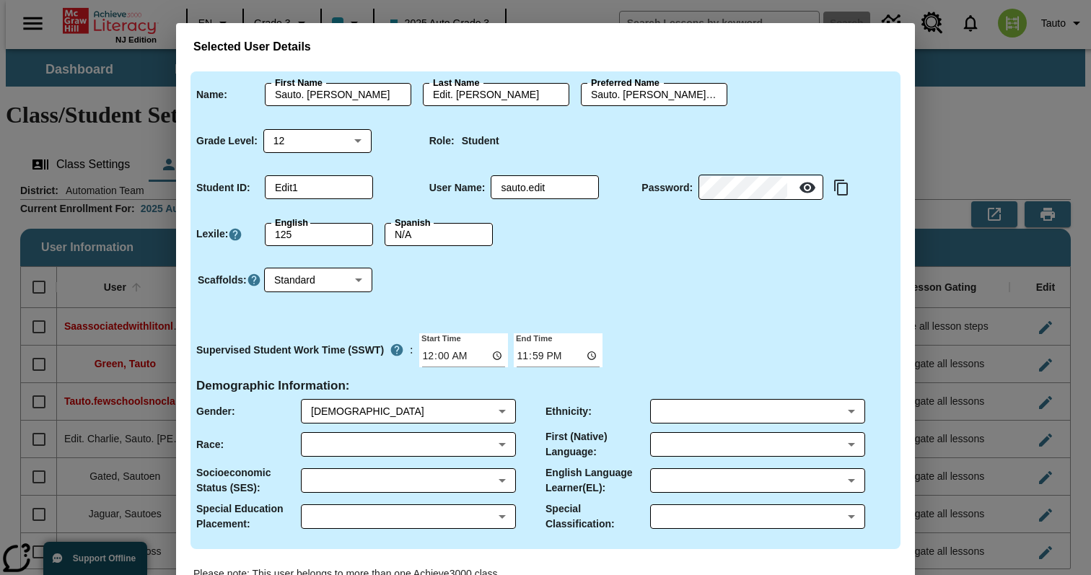
type input "Sautoes"
type input "Jaguar"
type input "Sautoes"
type input "5"
type input "jaguares1"
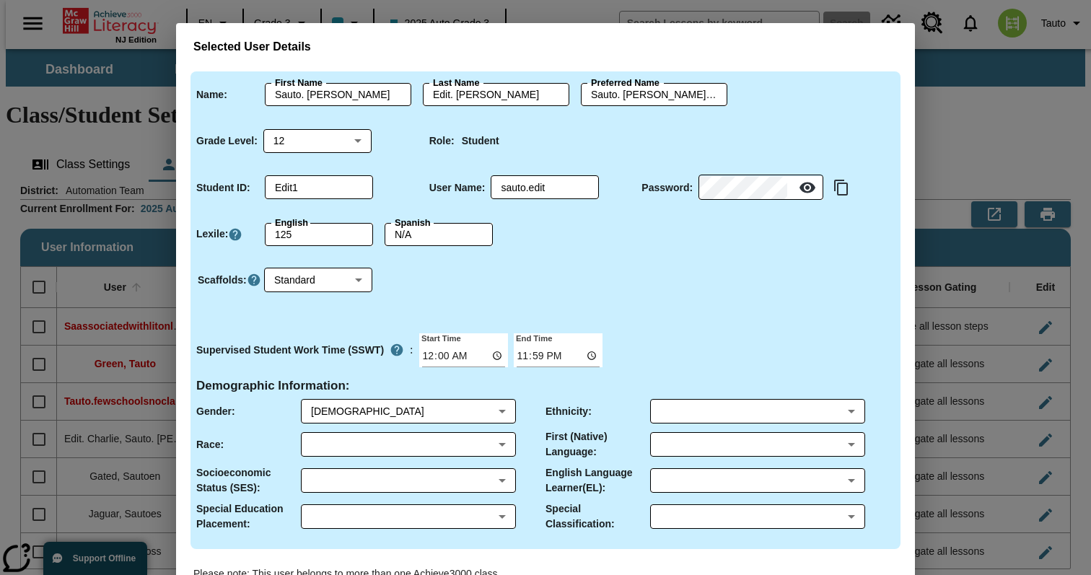
type input "[DOMAIN_NAME]"
type input "1"
type input "00:01"
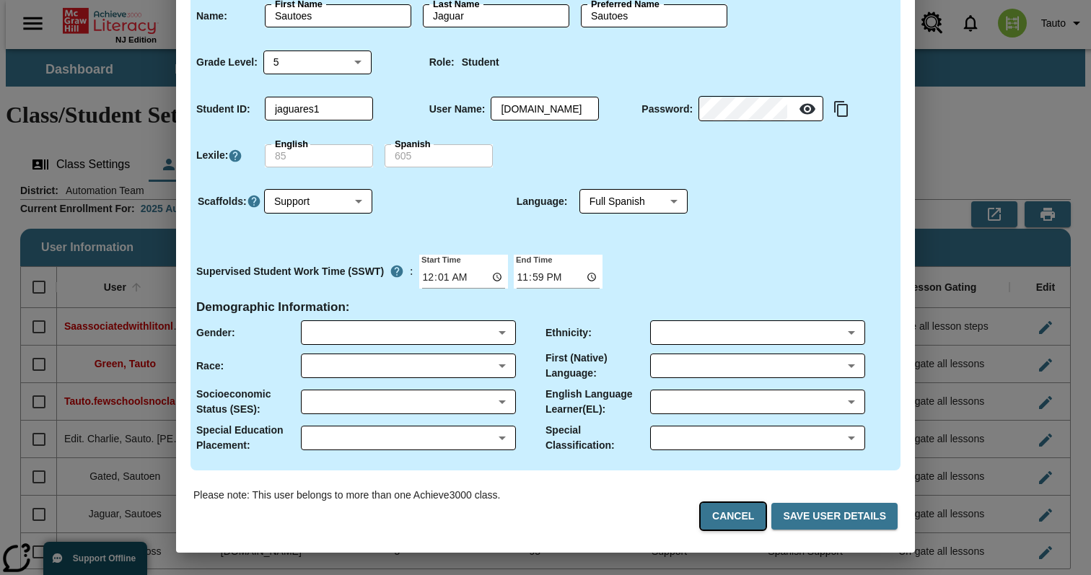
click at [737, 506] on button "Cancel" at bounding box center [732, 516] width 65 height 27
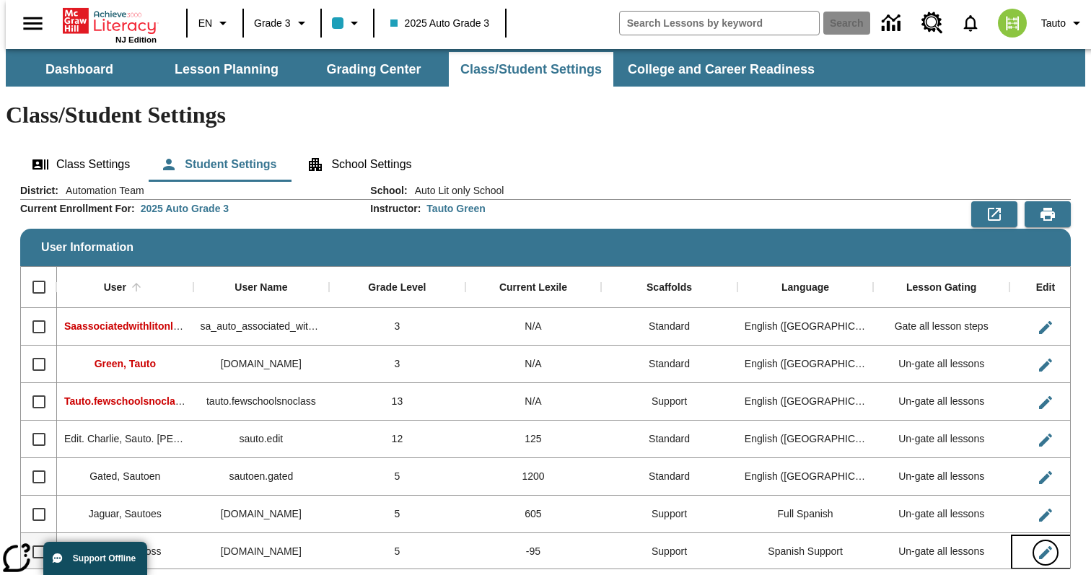
click at [1042, 544] on icon "Edit User" at bounding box center [1044, 552] width 17 height 17
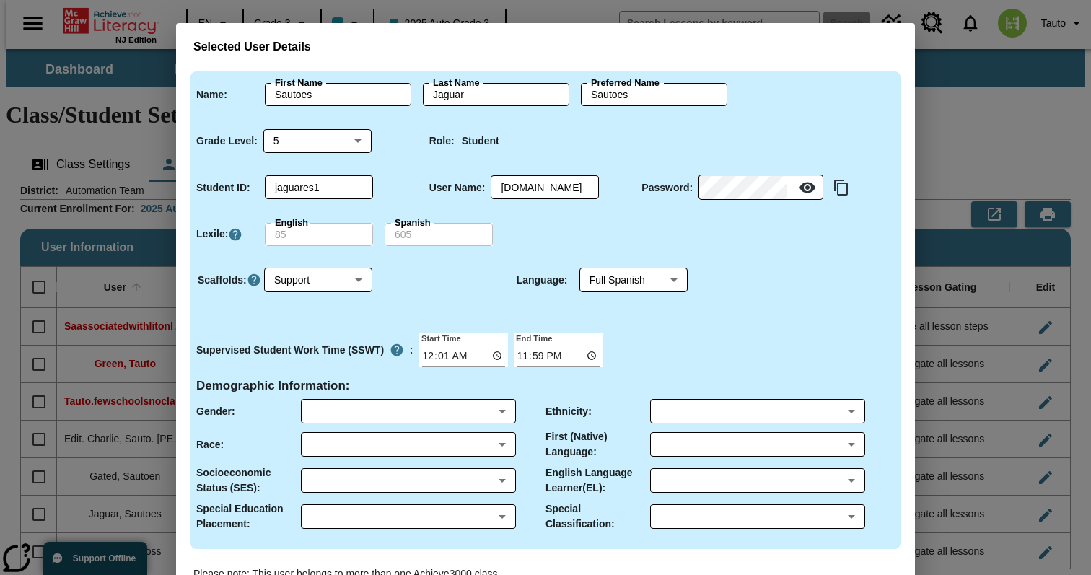
type input "Sautoss"
type input "jaguarss1"
type input "[DOMAIN_NAME]"
type input "3"
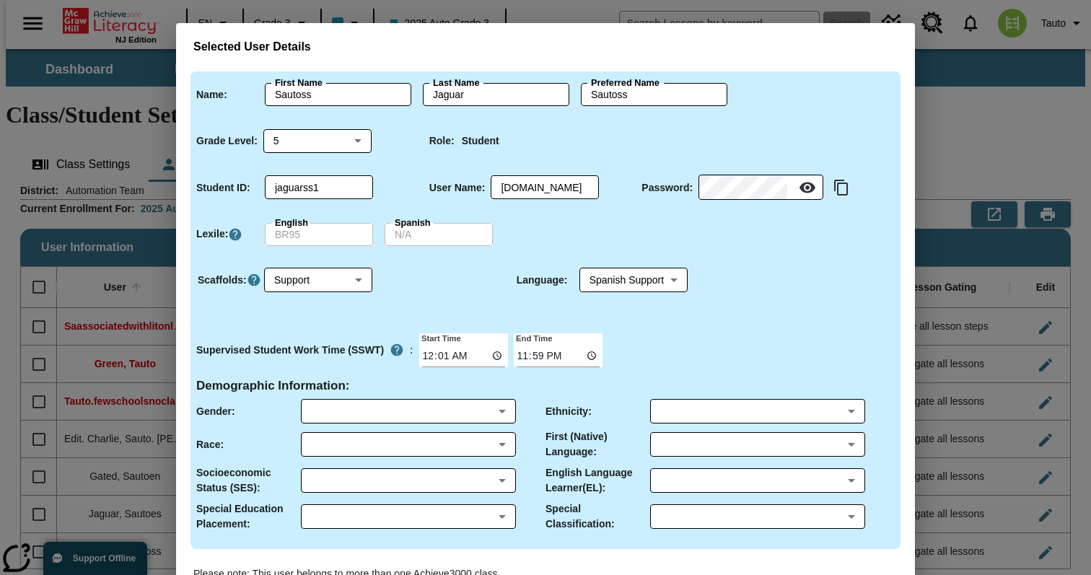
click at [977, 344] on div "Selected User Details Name : First Name Sautoss First Name Last Name Jaguar Las…" at bounding box center [545, 287] width 1091 height 575
